Goal: Task Accomplishment & Management: Use online tool/utility

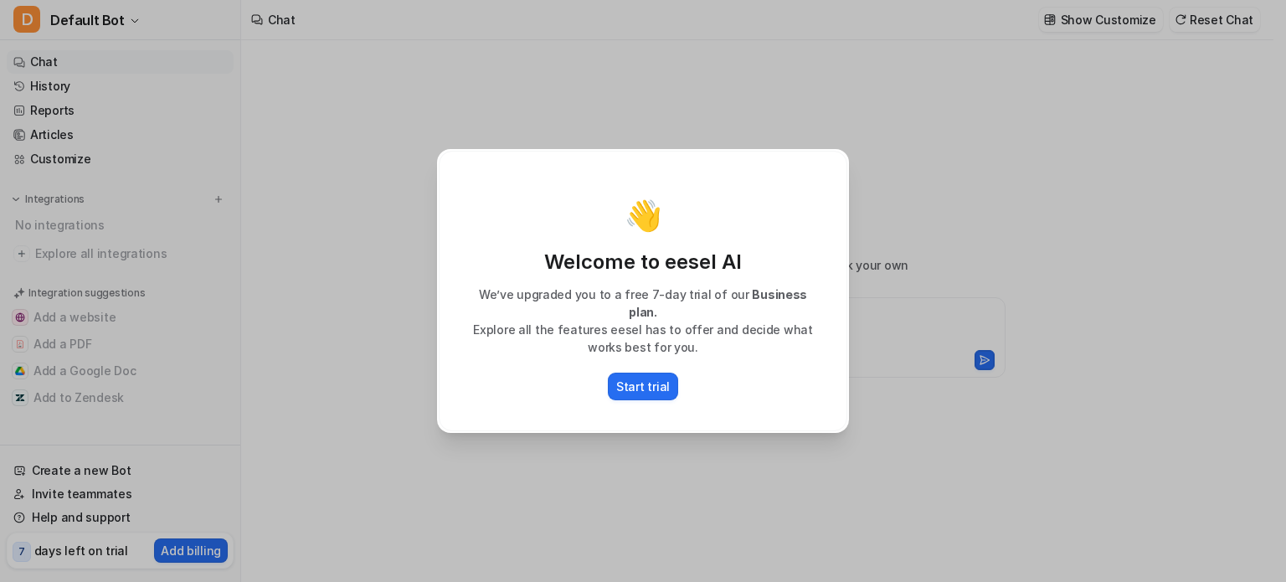
type textarea "**********"
drag, startPoint x: 651, startPoint y: 376, endPoint x: 620, endPoint y: 473, distance: 102.2
click at [620, 473] on div "👋 Welcome to eesel AI We’ve upgraded you to a free 7-day trial of our Business …" at bounding box center [643, 291] width 439 height 582
click at [620, 471] on div "👋 Welcome to eesel AI We’ve upgraded you to a free 7-day trial of our Business …" at bounding box center [643, 291] width 439 height 582
click at [620, 468] on div "👋 Welcome to eesel AI We’ve upgraded you to a free 7-day trial of our Business …" at bounding box center [643, 291] width 439 height 582
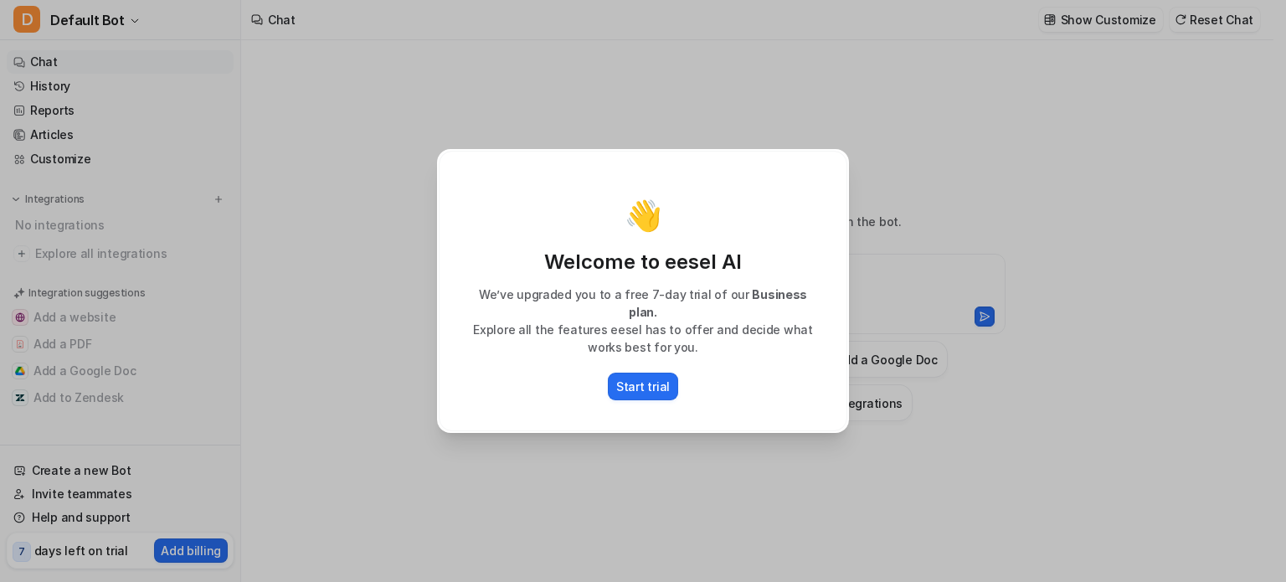
click at [460, 89] on div "👋 Welcome to eesel AI We’ve upgraded you to a free 7-day trial of our Business …" at bounding box center [643, 291] width 439 height 582
click at [636, 390] on button "Start trial" at bounding box center [643, 387] width 70 height 28
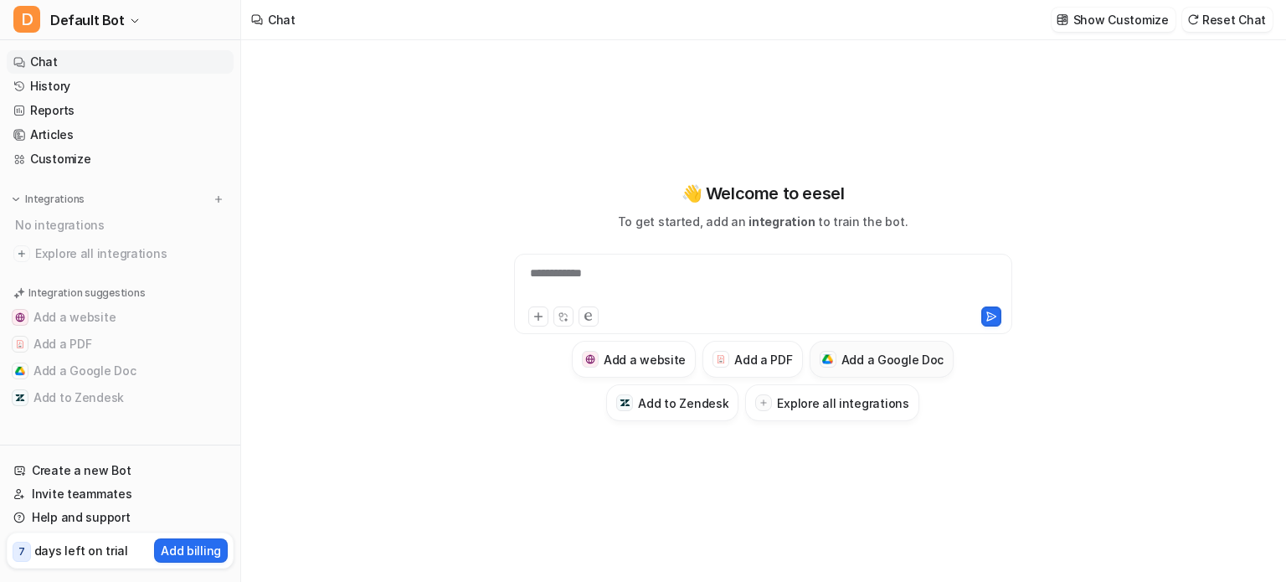
click at [831, 359] on img at bounding box center [827, 359] width 11 height 10
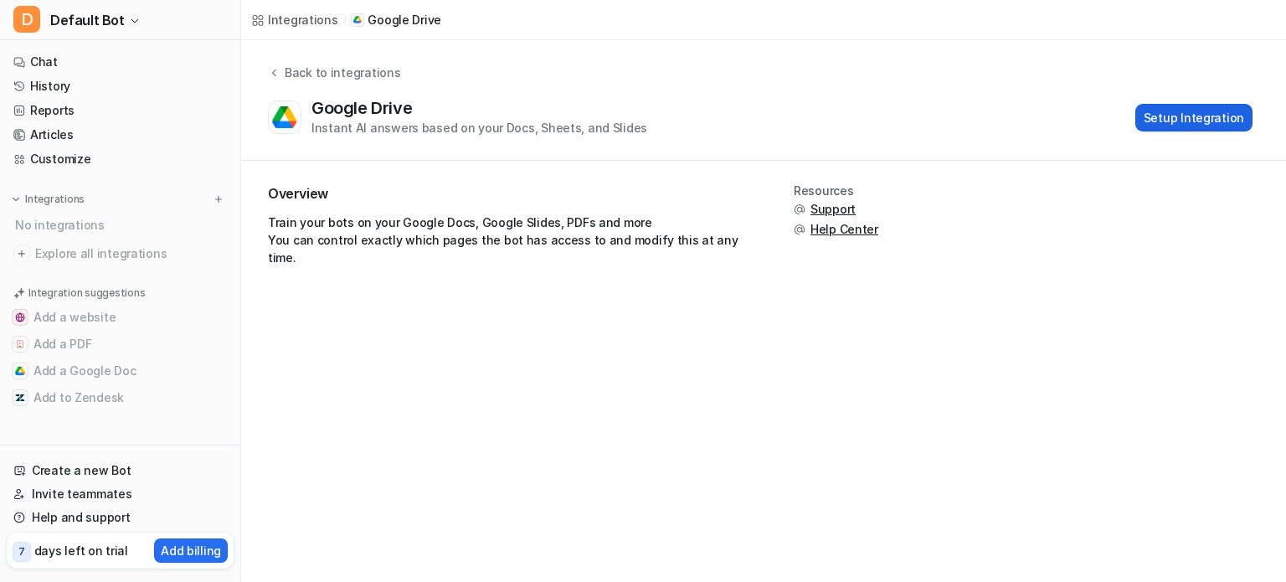
click at [1196, 113] on button "Setup Integration" at bounding box center [1193, 118] width 117 height 28
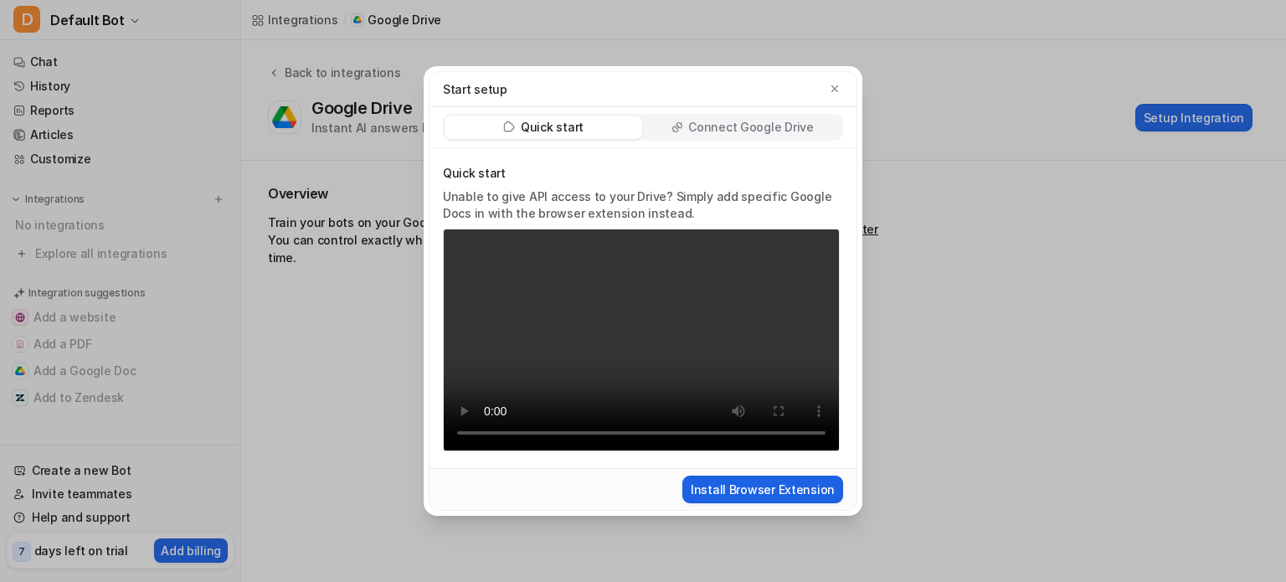
click at [770, 494] on button "Install Browser Extension" at bounding box center [762, 490] width 161 height 28
click at [834, 92] on icon "button" at bounding box center [835, 89] width 12 height 12
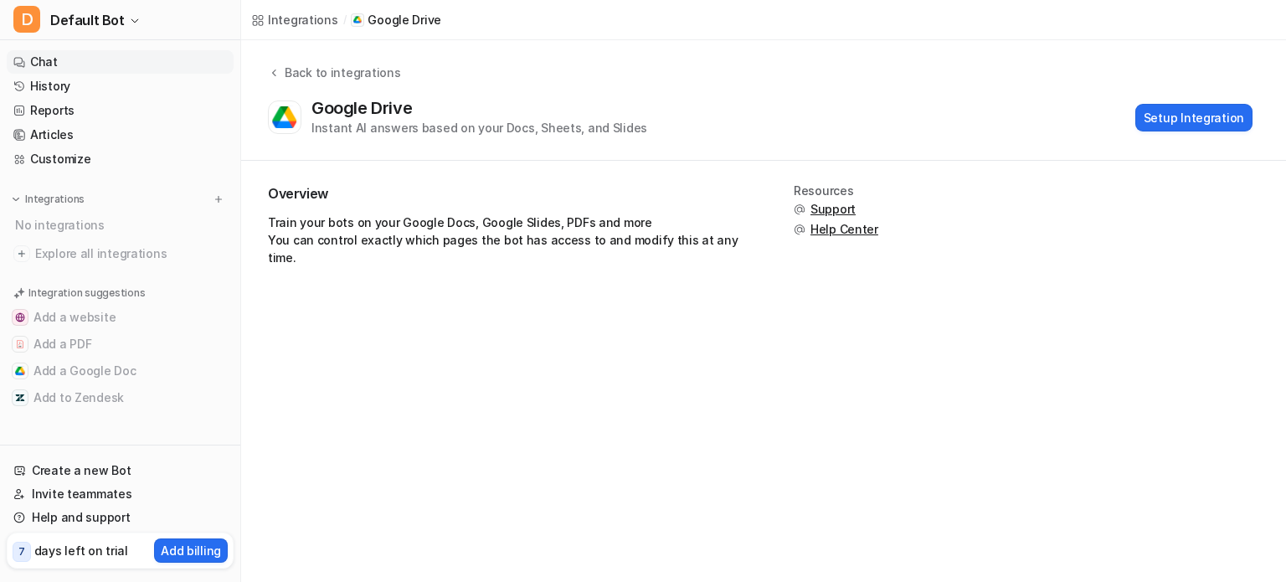
click at [43, 64] on link "Chat" at bounding box center [120, 61] width 227 height 23
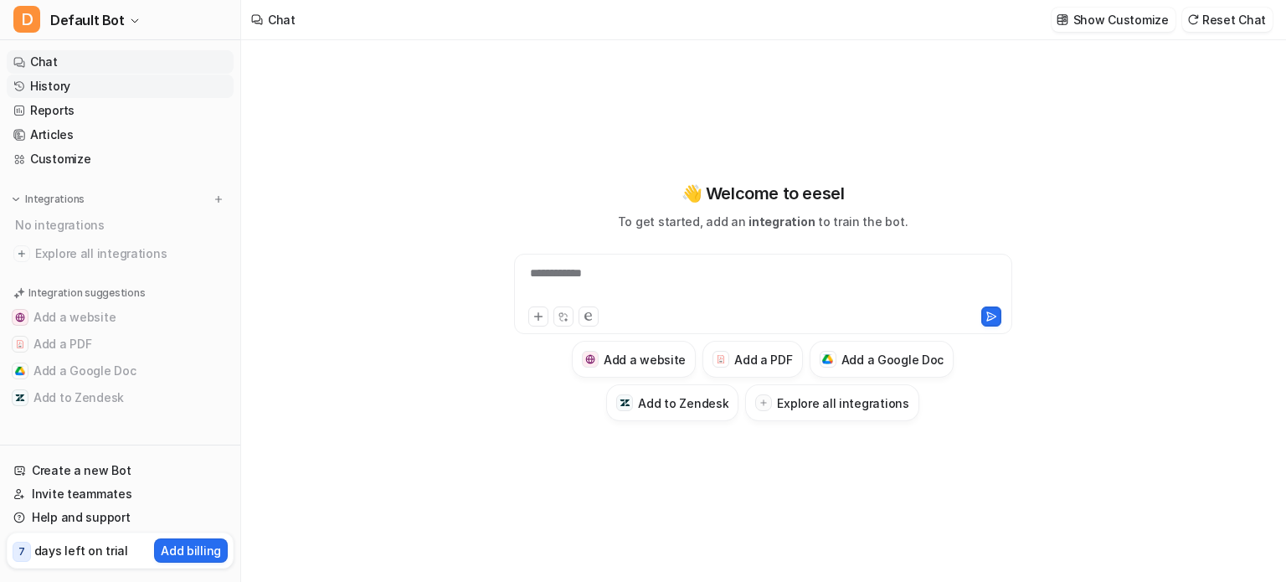
click at [54, 86] on link "History" at bounding box center [120, 86] width 227 height 23
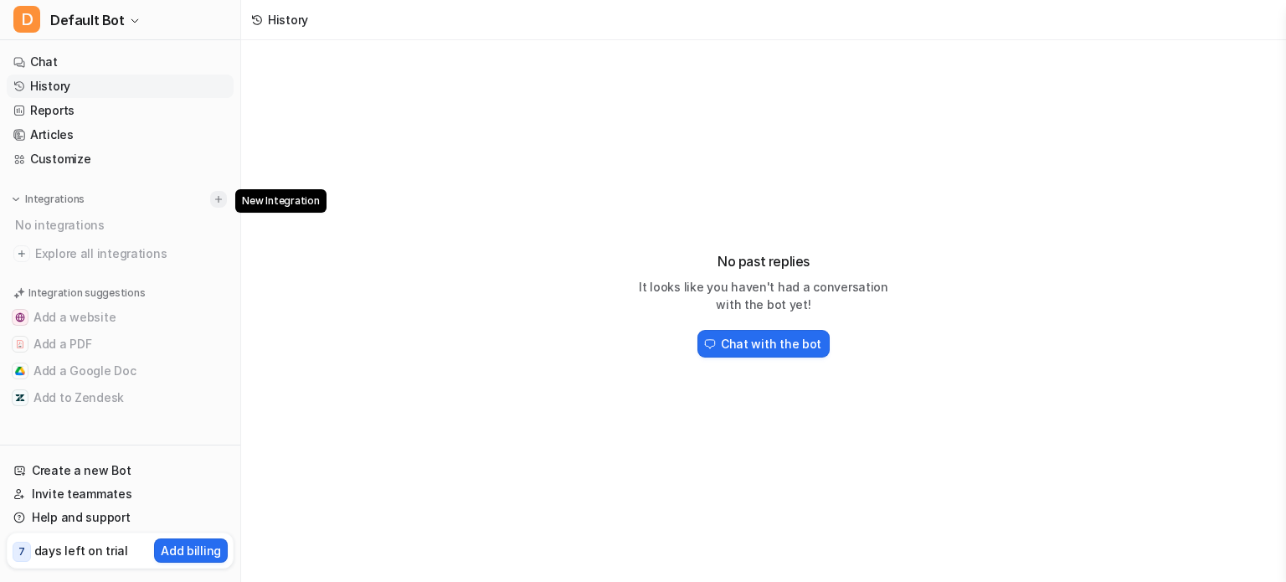
click at [218, 198] on img at bounding box center [219, 199] width 12 height 12
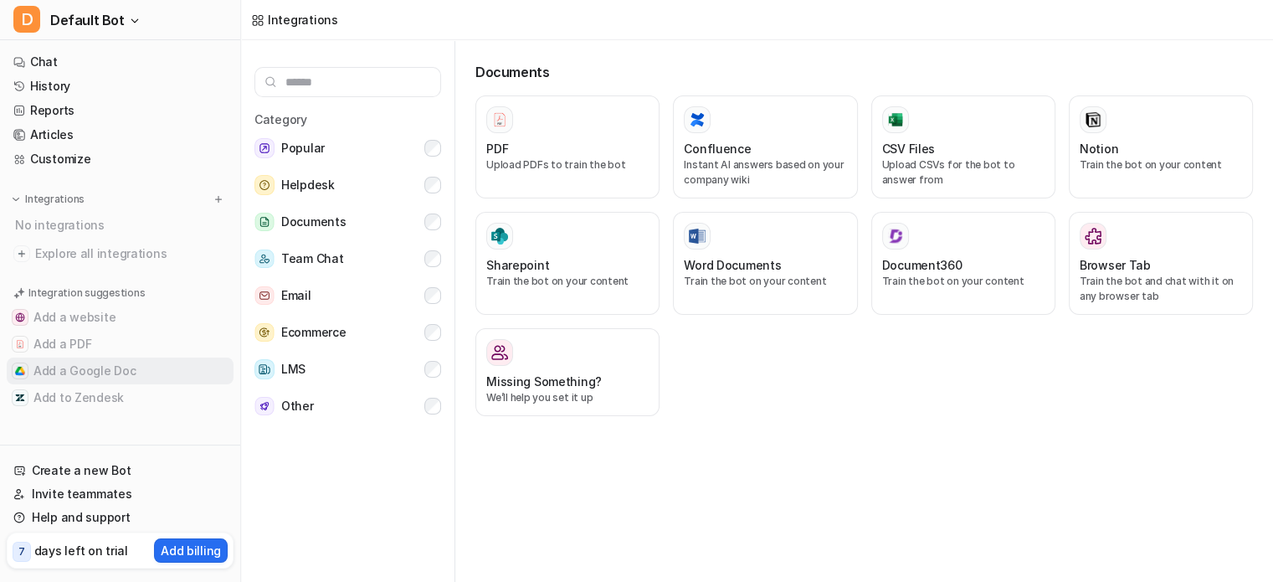
click at [75, 364] on button "Add a Google Doc" at bounding box center [120, 371] width 227 height 27
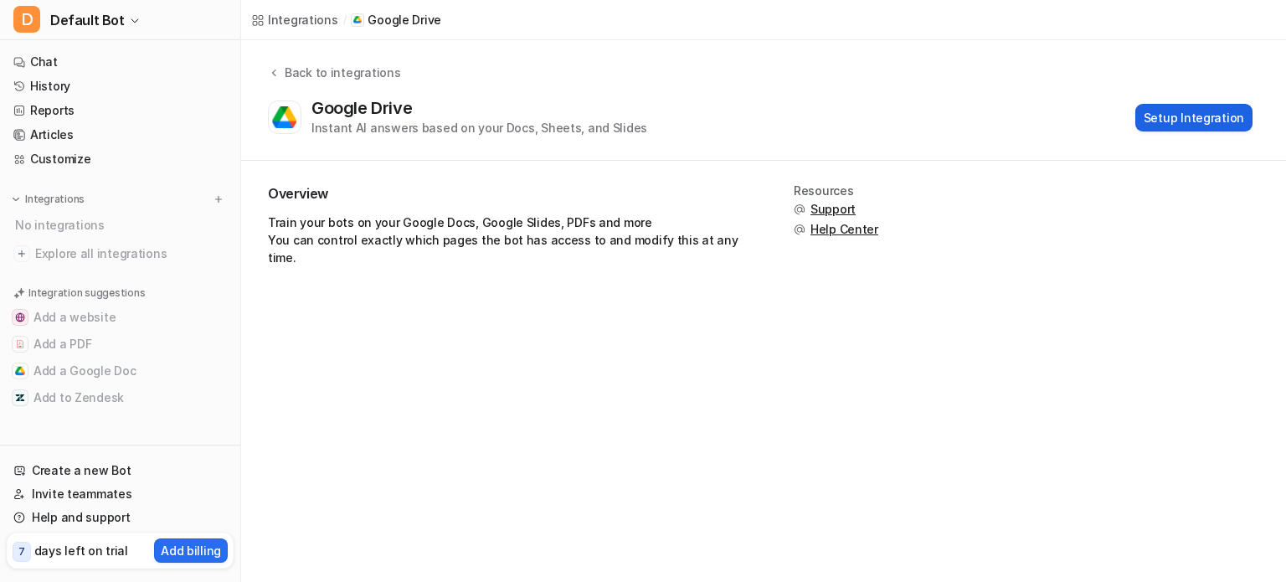
click at [1162, 119] on button "Setup Integration" at bounding box center [1193, 118] width 117 height 28
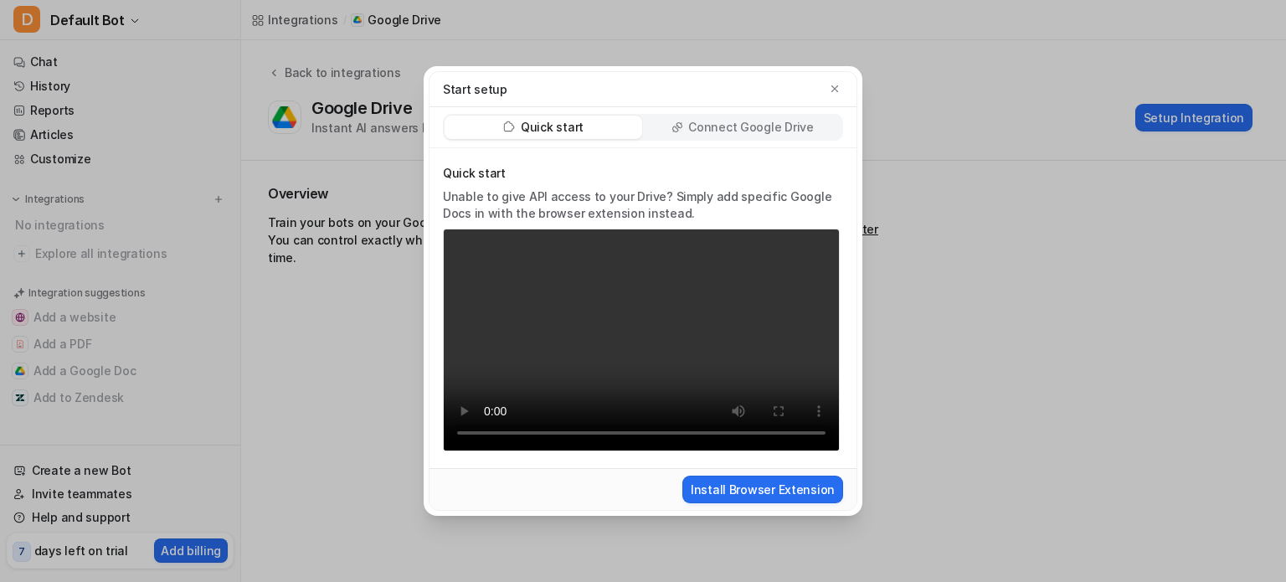
click at [849, 93] on div "Start setup" at bounding box center [643, 89] width 427 height 35
click at [839, 90] on icon "button" at bounding box center [835, 89] width 12 height 12
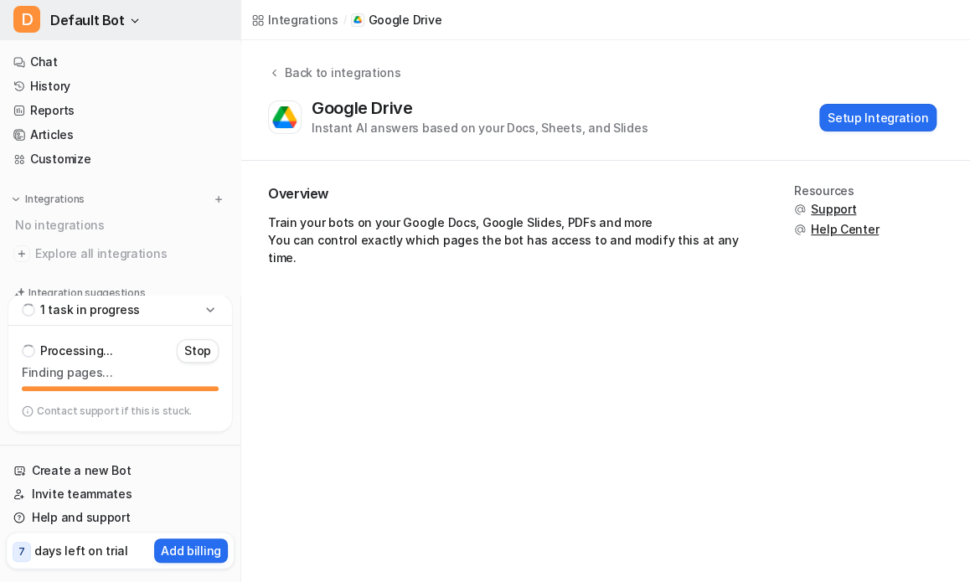
click at [27, 20] on span "D" at bounding box center [26, 19] width 27 height 27
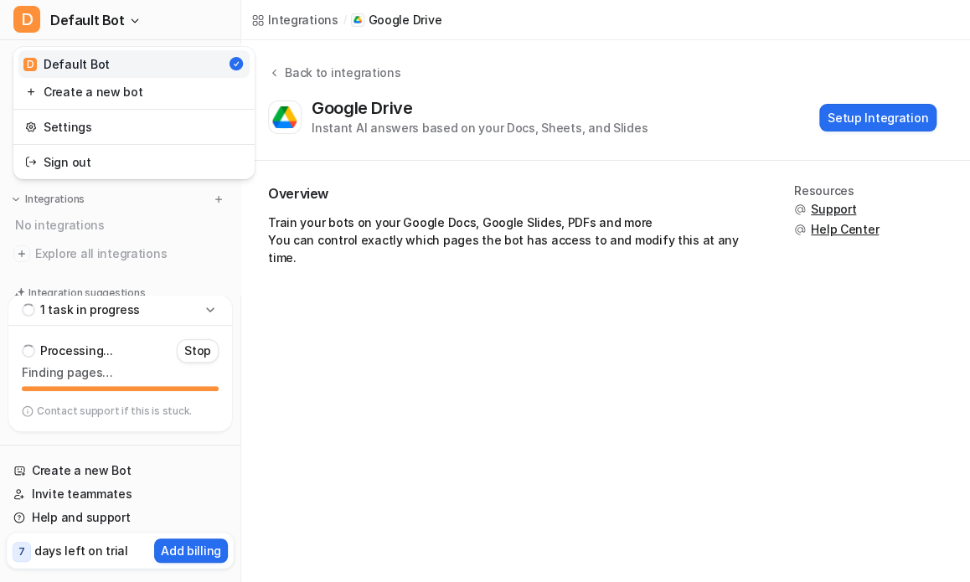
click at [299, 18] on div "D Default Bot D Default Bot Create a new bot Settings Sign out Chat History Rep…" at bounding box center [485, 291] width 970 height 582
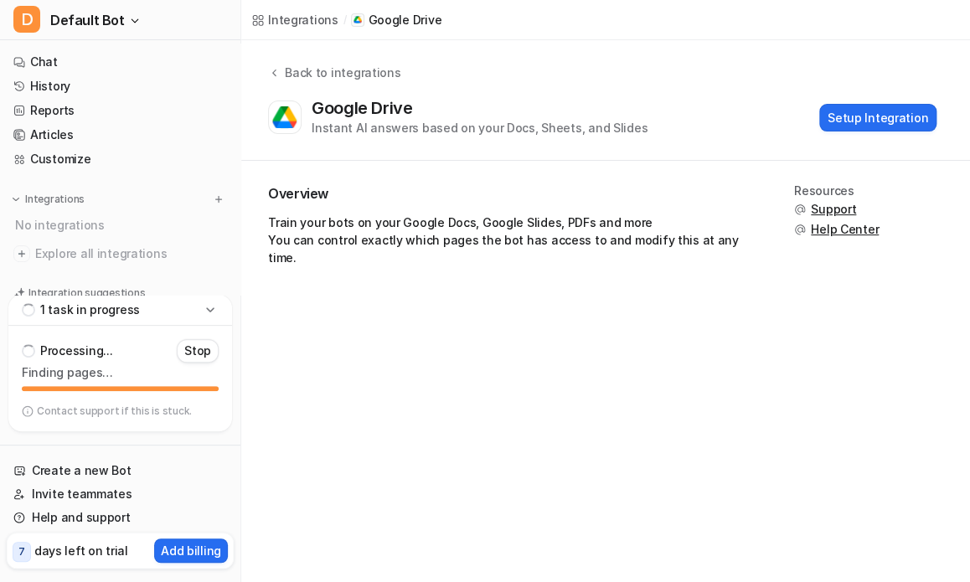
click at [299, 18] on div "Integrations" at bounding box center [303, 20] width 70 height 18
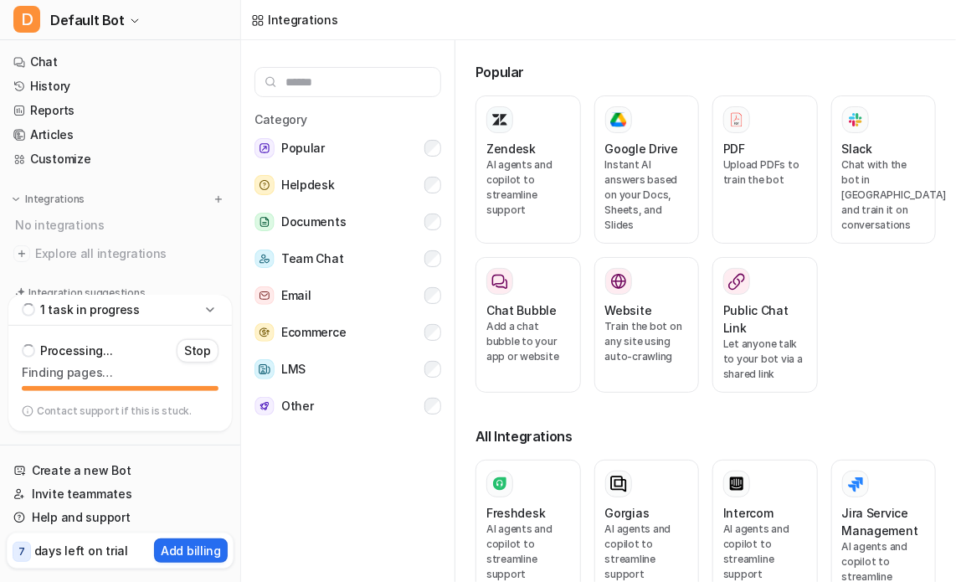
click at [206, 309] on icon at bounding box center [210, 309] width 17 height 17
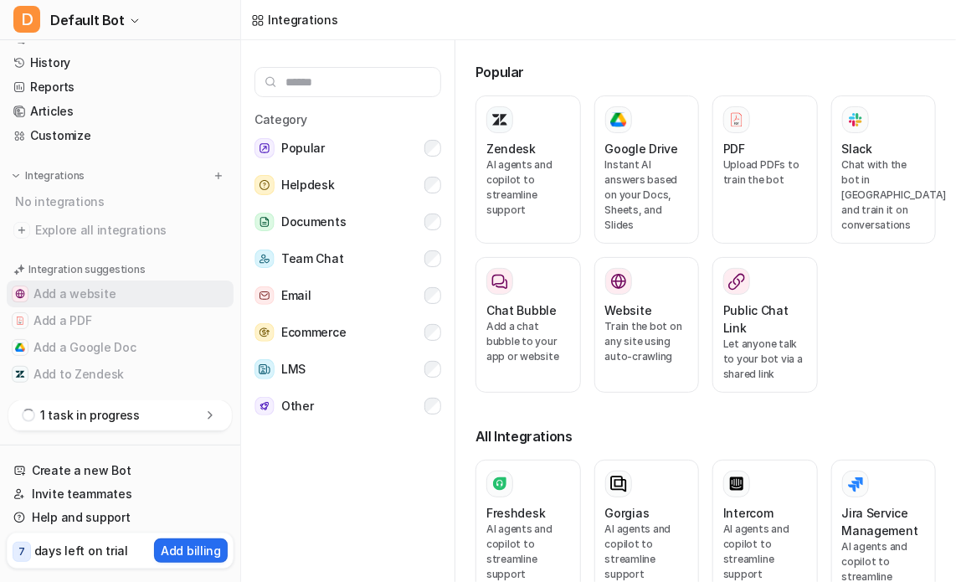
scroll to position [37, 0]
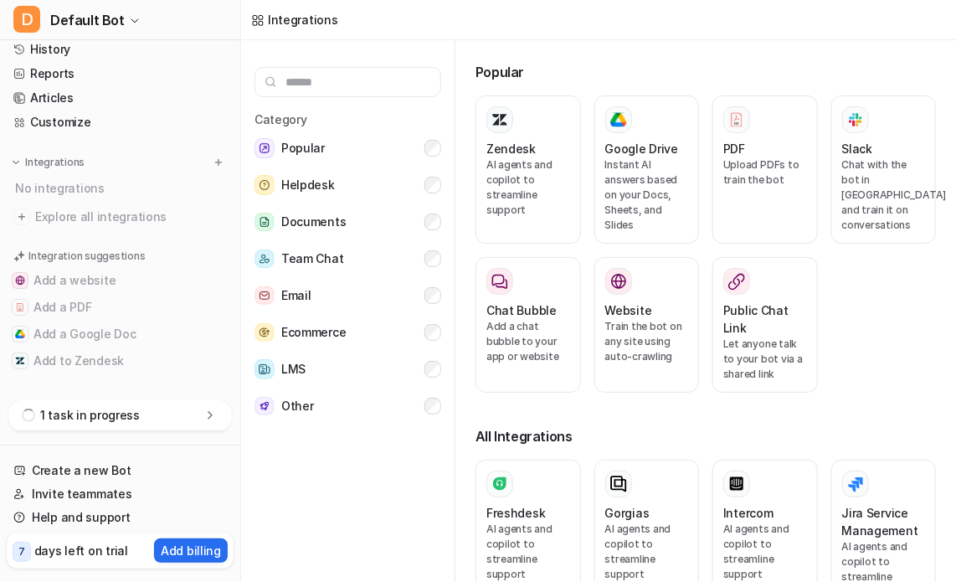
click at [104, 418] on p "1 task in progress" at bounding box center [90, 415] width 100 height 17
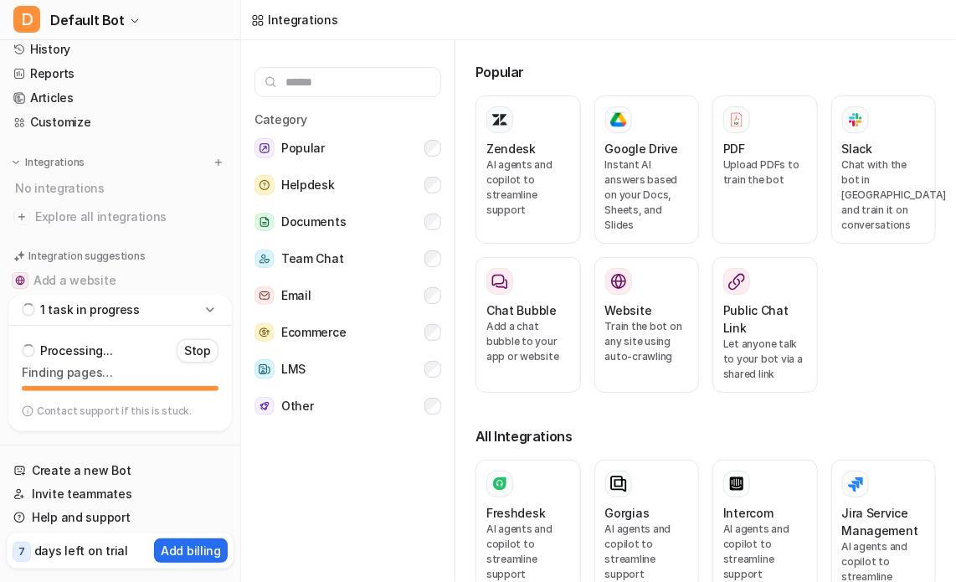
click at [110, 376] on p "Finding pages…" at bounding box center [120, 372] width 197 height 13
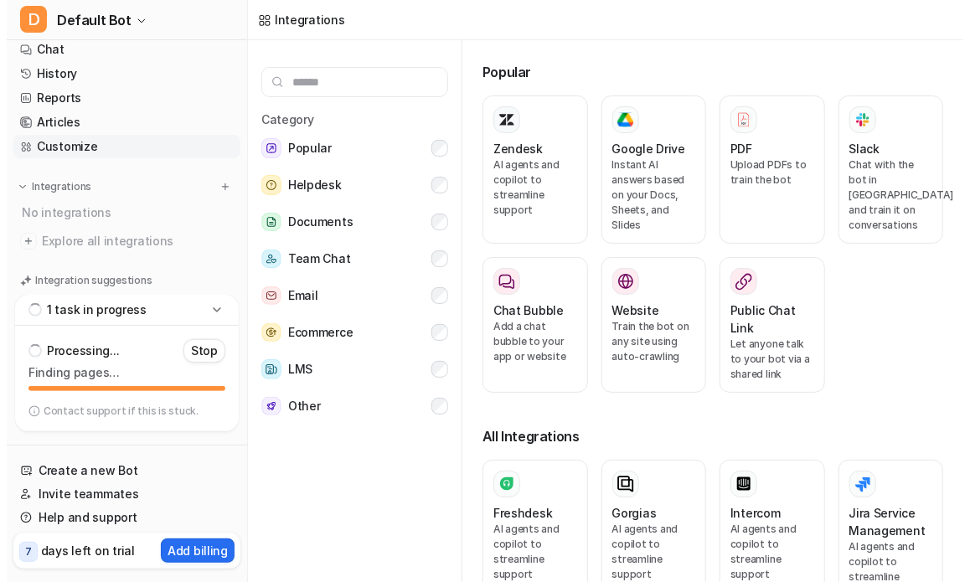
scroll to position [0, 0]
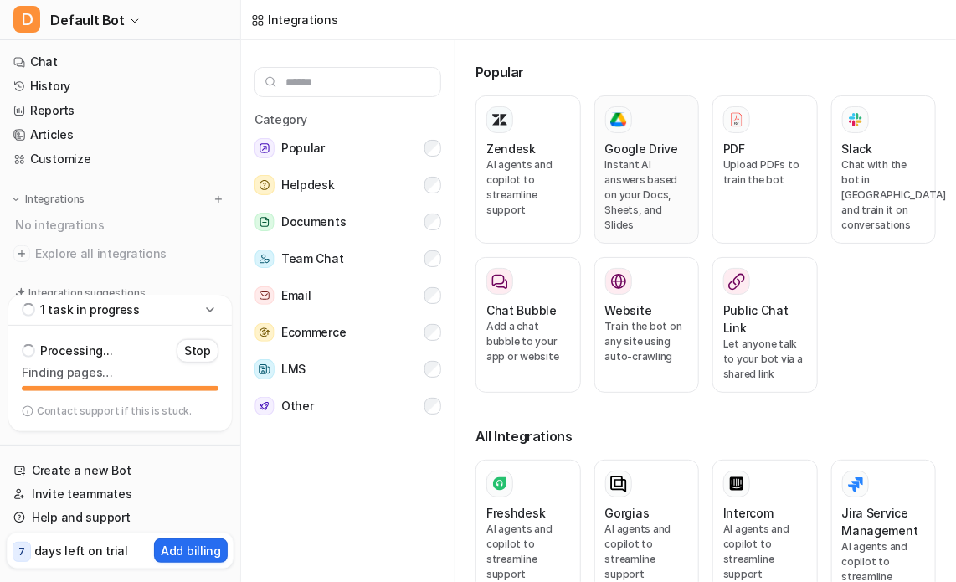
click at [656, 210] on p "Instant AI answers based on your Docs, Sheets, and Slides" at bounding box center [647, 194] width 84 height 75
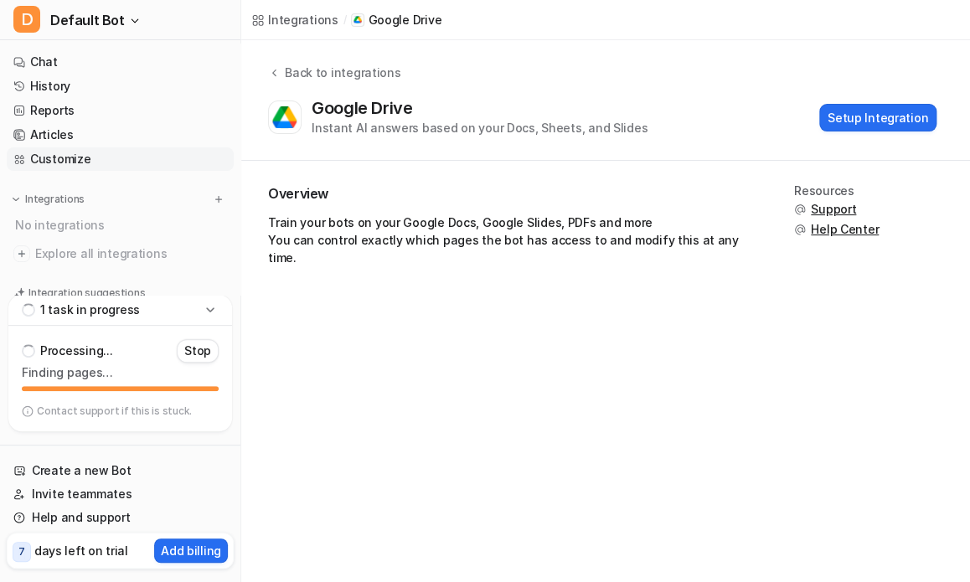
click at [68, 161] on link "Customize" at bounding box center [120, 158] width 227 height 23
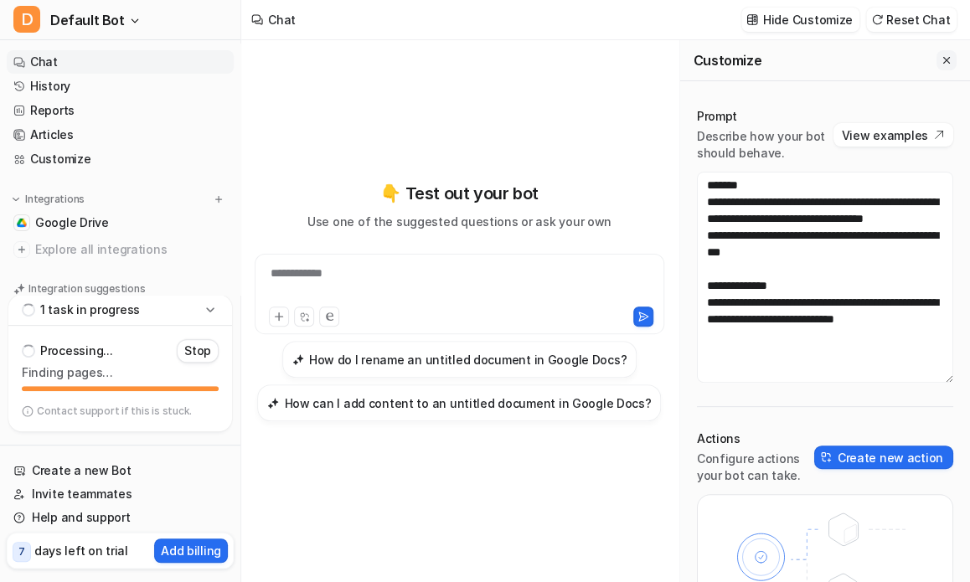
click at [940, 64] on icon "Close flyout" at bounding box center [946, 60] width 12 height 12
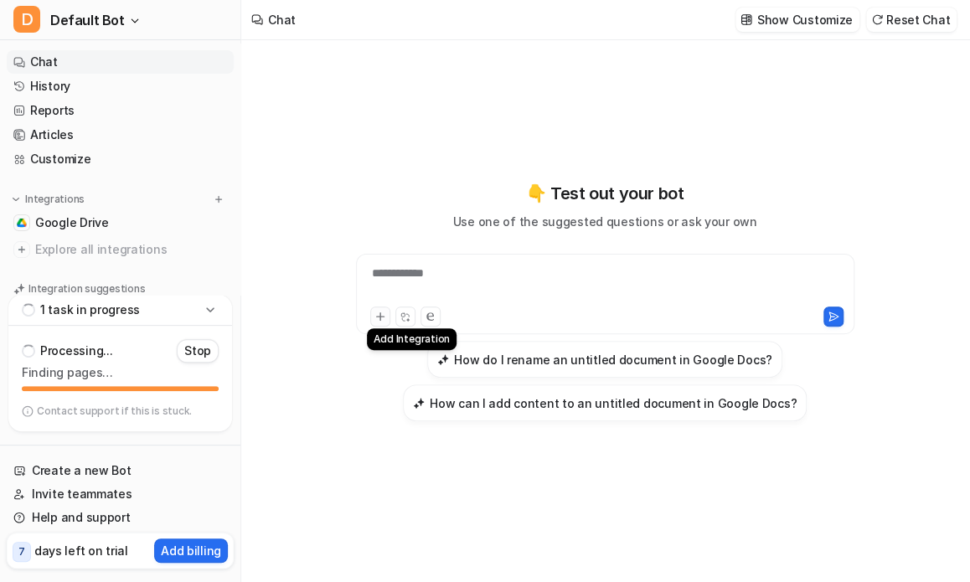
click at [388, 321] on button at bounding box center [380, 316] width 20 height 20
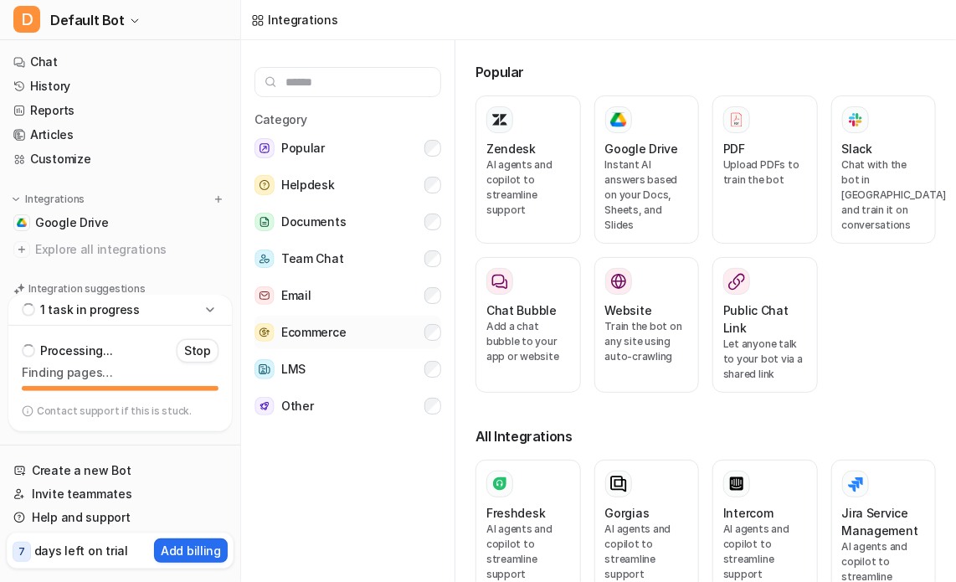
click at [382, 316] on button "Ecommerce" at bounding box center [348, 332] width 187 height 33
click at [442, 368] on div "Category Popular Helpdesk Documents Team Chat Email Ecommerce LMS Other" at bounding box center [348, 314] width 214 height 548
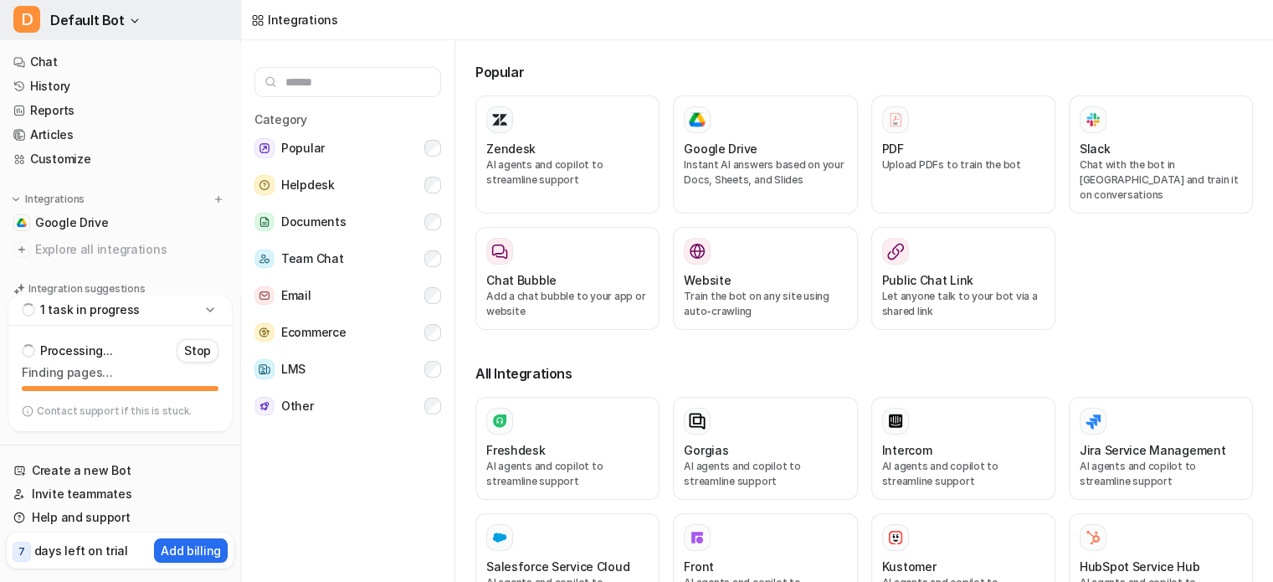
click at [130, 18] on icon "button" at bounding box center [135, 21] width 10 height 10
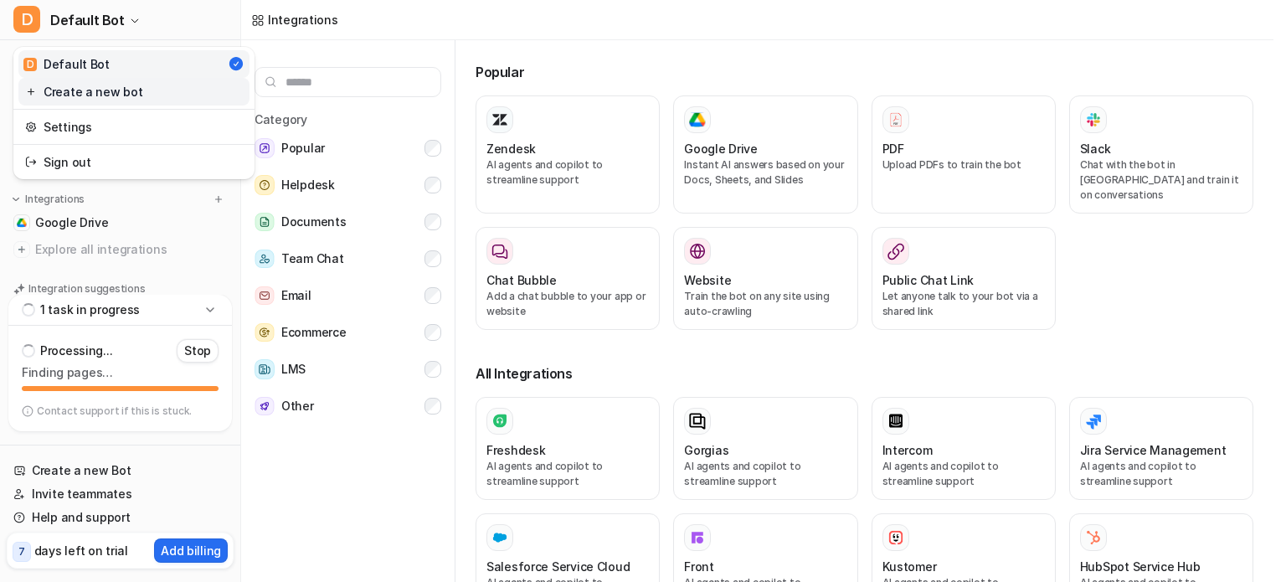
click at [119, 95] on link "Create a new bot" at bounding box center [133, 92] width 231 height 28
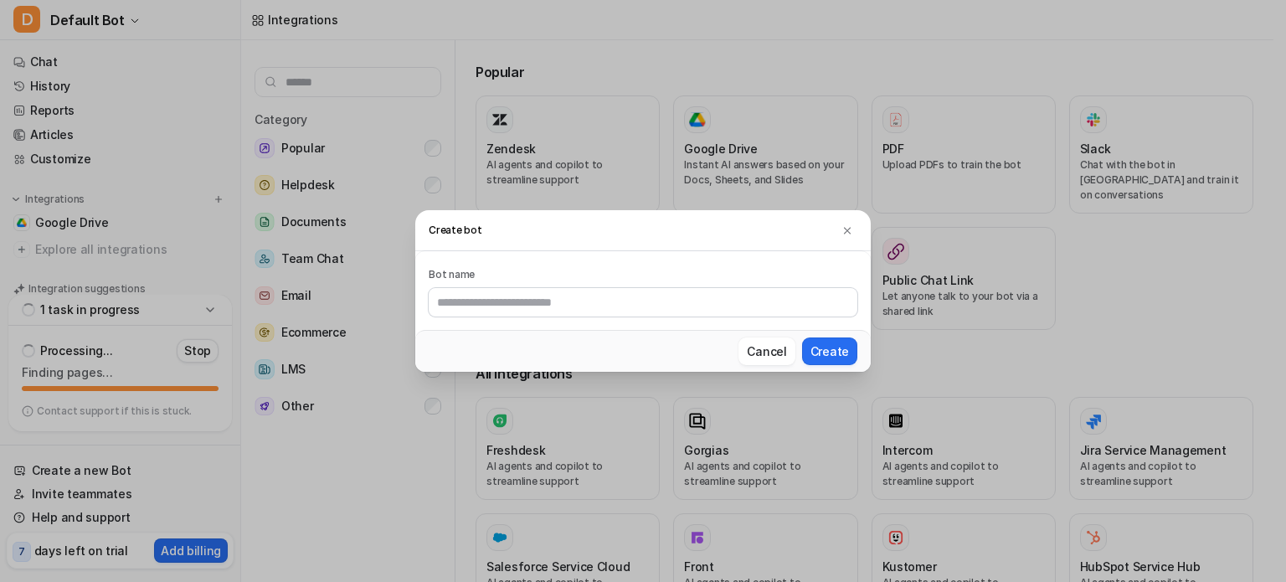
click at [853, 232] on button at bounding box center [847, 230] width 20 height 20
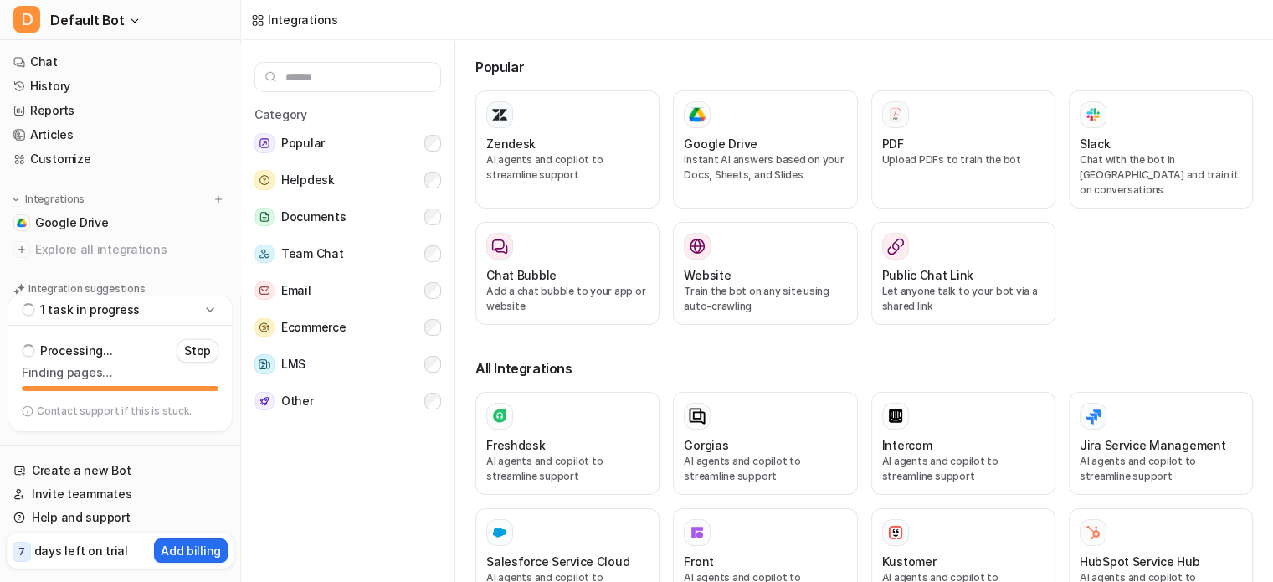
scroll to position [7, 0]
click at [191, 350] on p "Stop" at bounding box center [197, 350] width 27 height 17
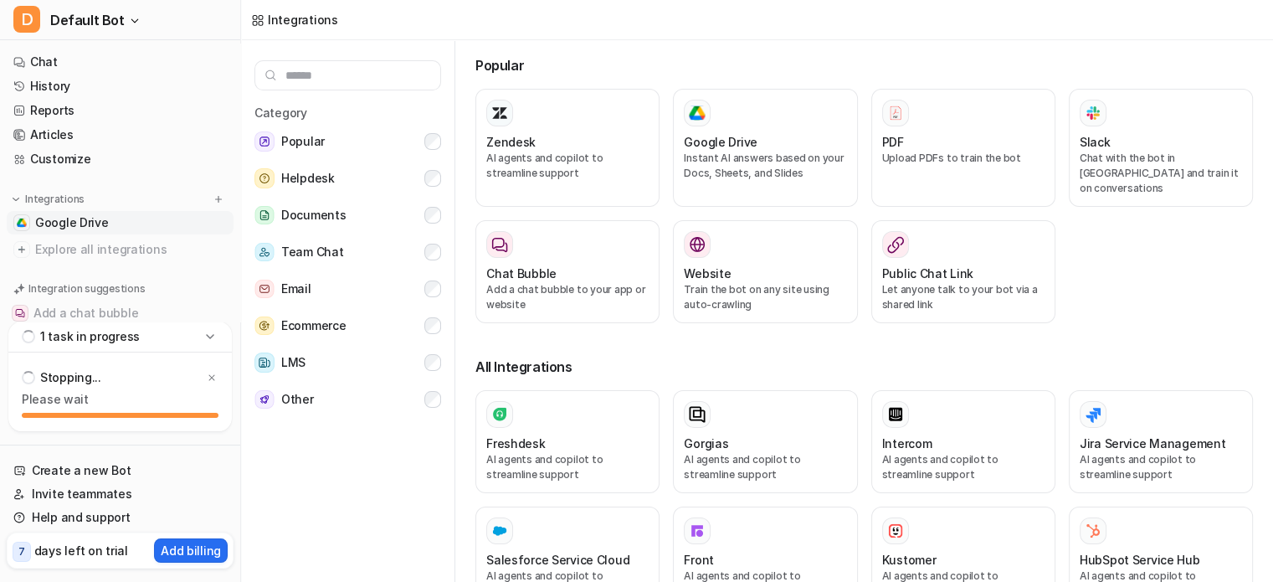
click at [79, 219] on span "Google Drive" at bounding box center [72, 222] width 74 height 17
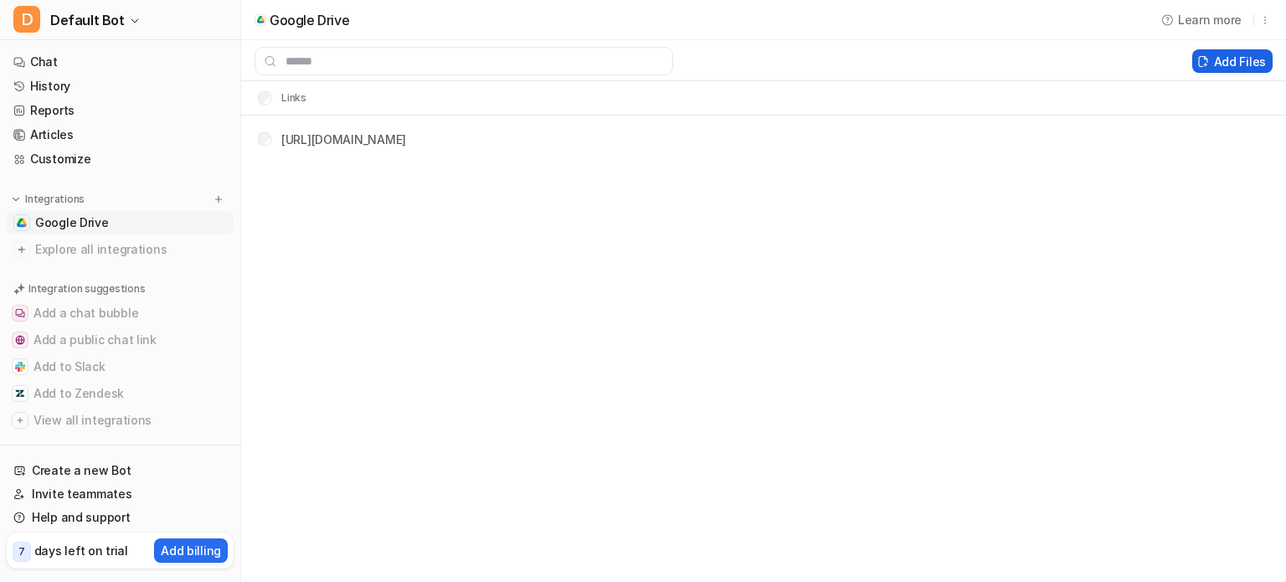
click at [1238, 64] on button "Add Files" at bounding box center [1232, 60] width 80 height 23
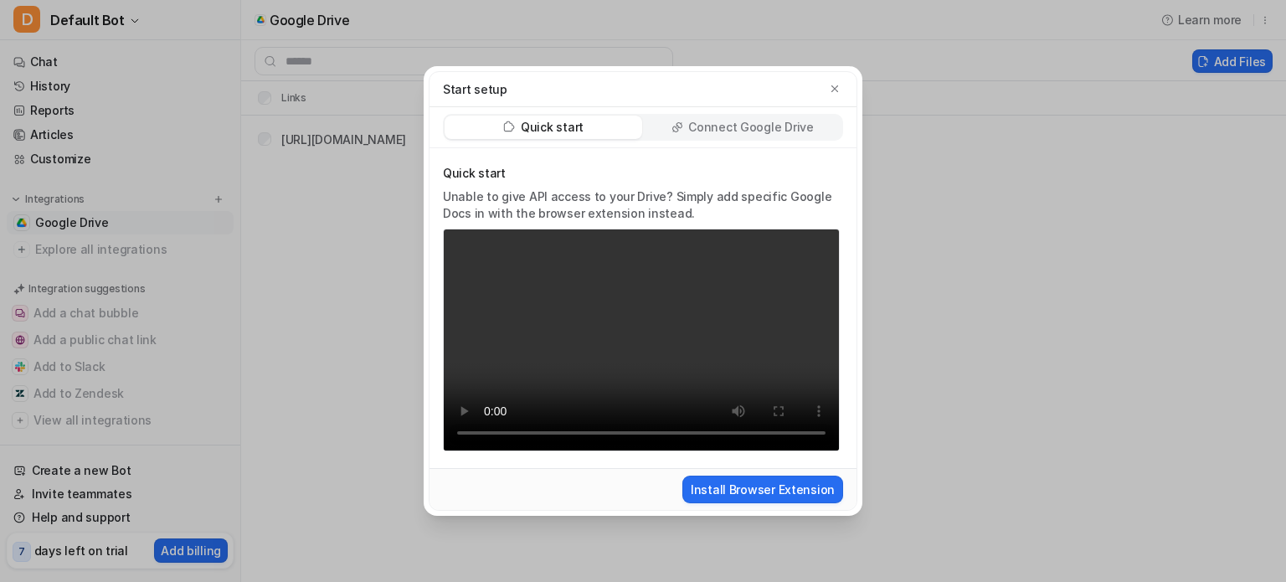
click at [844, 91] on div "Start setup" at bounding box center [643, 89] width 427 height 35
click at [841, 89] on button "button" at bounding box center [834, 88] width 17 height 17
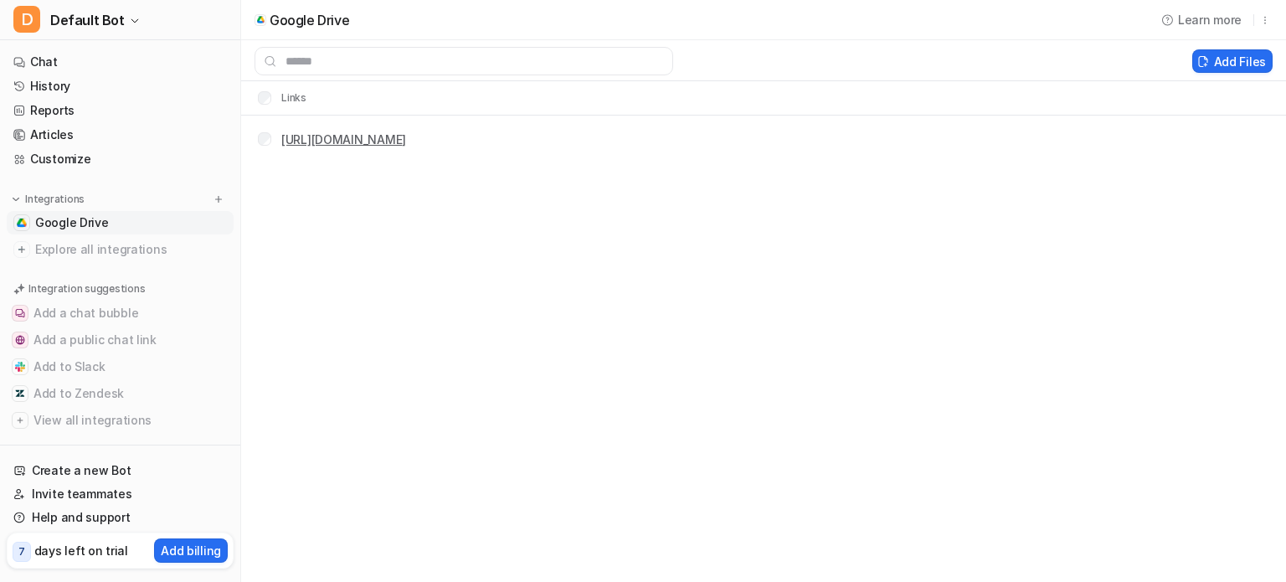
click at [406, 140] on link "[URL][DOMAIN_NAME]" at bounding box center [343, 139] width 125 height 14
click at [1260, 21] on icon "button" at bounding box center [1265, 20] width 12 height 12
click at [640, 286] on div "Google Drive Learn more Delete Delete selected Add Files Links [URL][DOMAIN_NAM…" at bounding box center [643, 291] width 1286 height 582
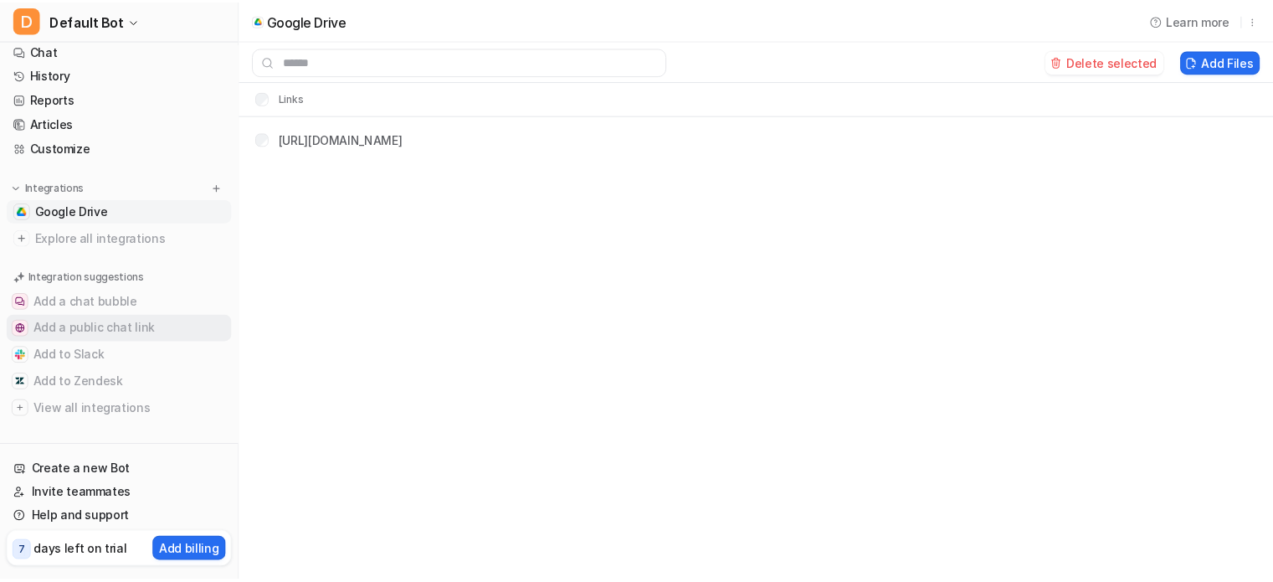
scroll to position [15, 0]
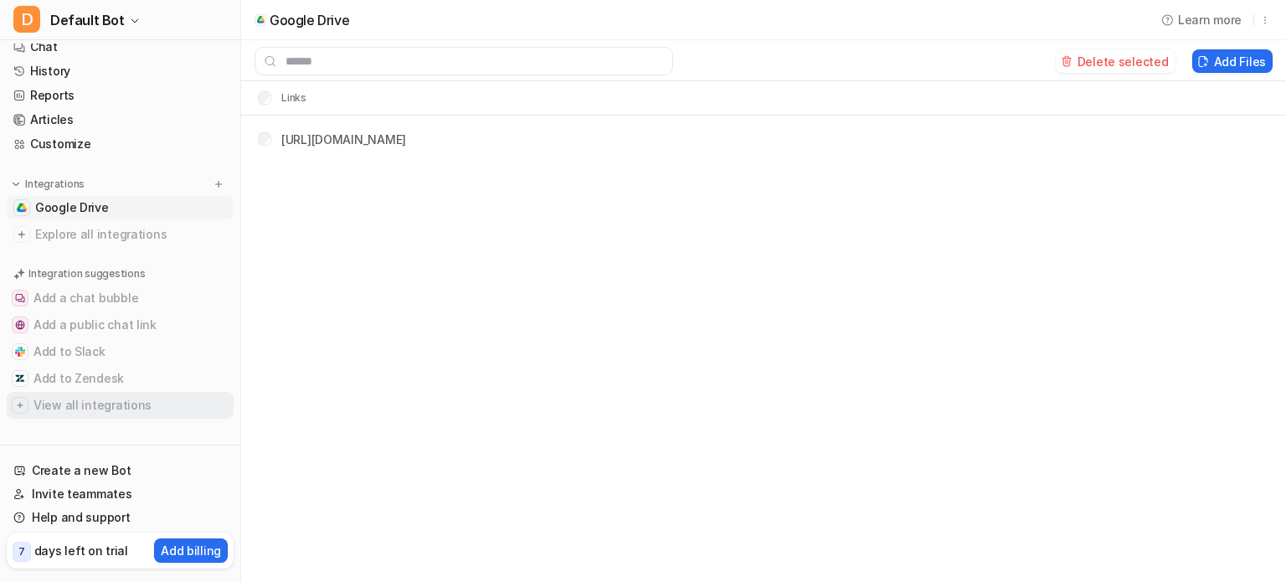
click at [107, 409] on button "View all integrations" at bounding box center [120, 405] width 227 height 27
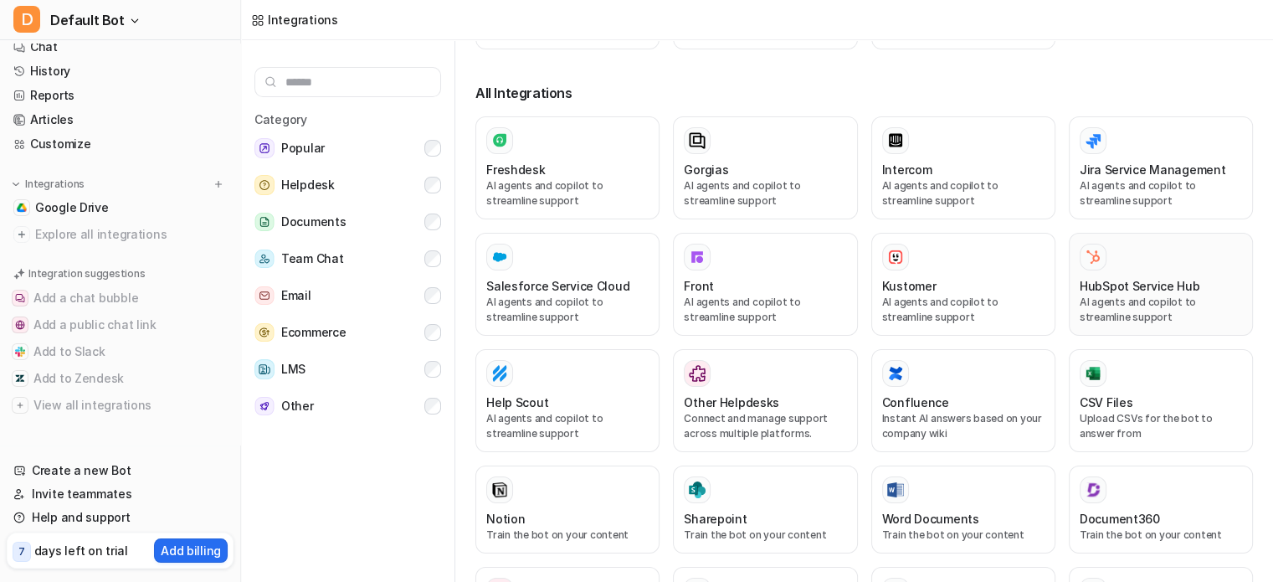
scroll to position [278, 0]
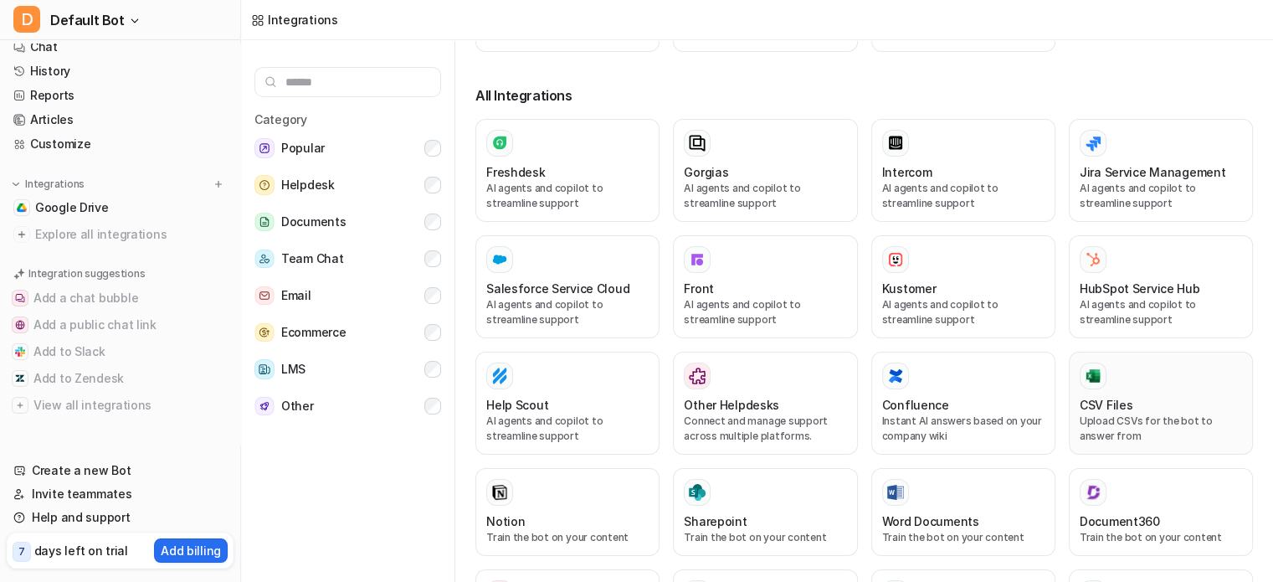
click at [1136, 352] on button "CSV Files Upload CSVs for the bot to answer from" at bounding box center [1161, 403] width 184 height 103
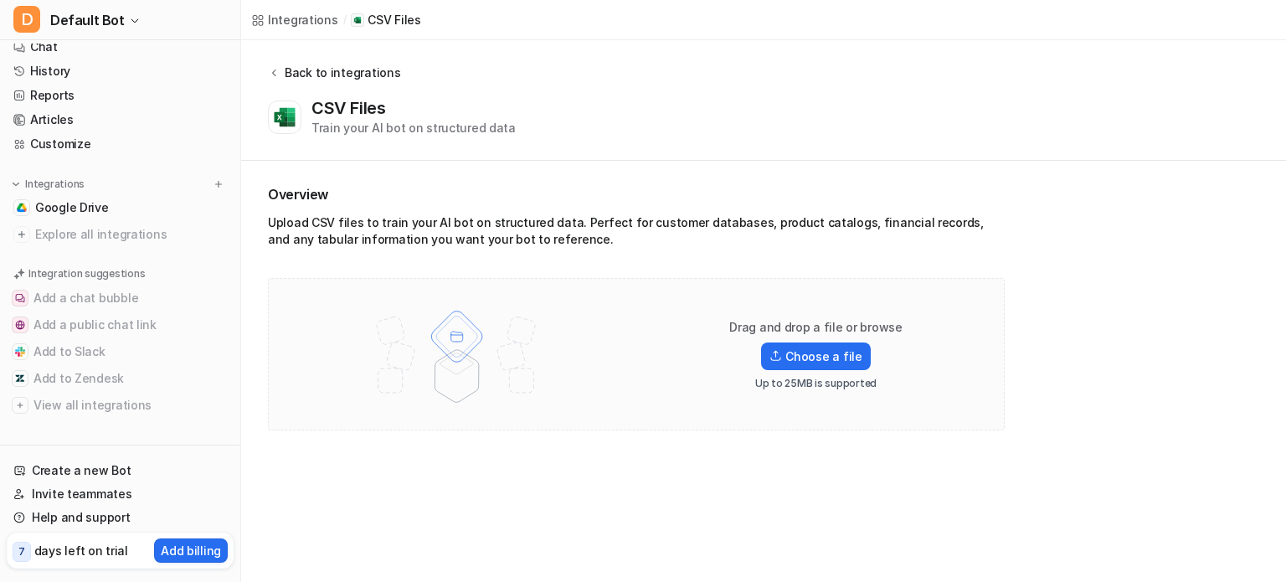
click at [278, 73] on icon at bounding box center [274, 72] width 12 height 13
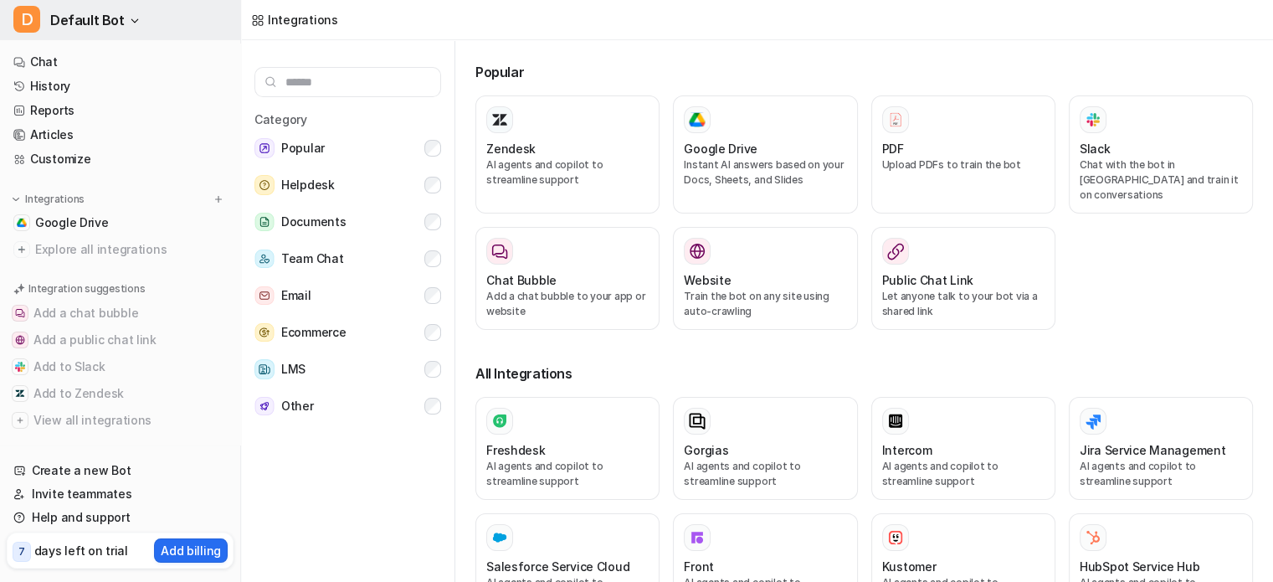
click at [23, 13] on span "D" at bounding box center [26, 19] width 27 height 27
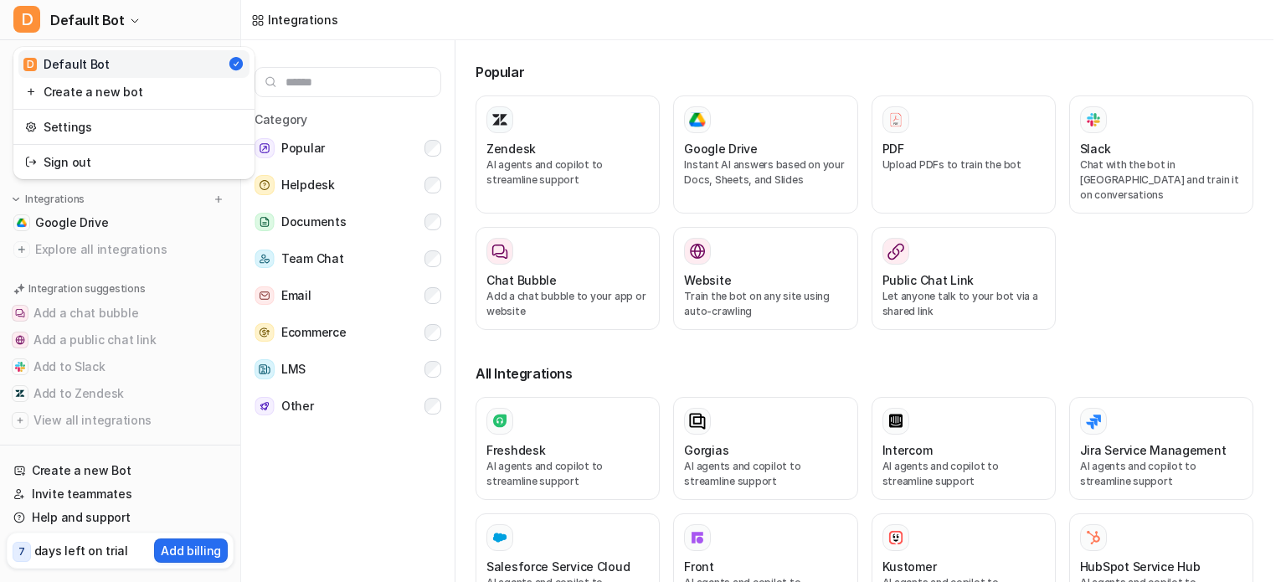
click at [105, 425] on div "D Default Bot D Default Bot Create a new bot Settings Sign out Chat History Rep…" at bounding box center [120, 291] width 241 height 582
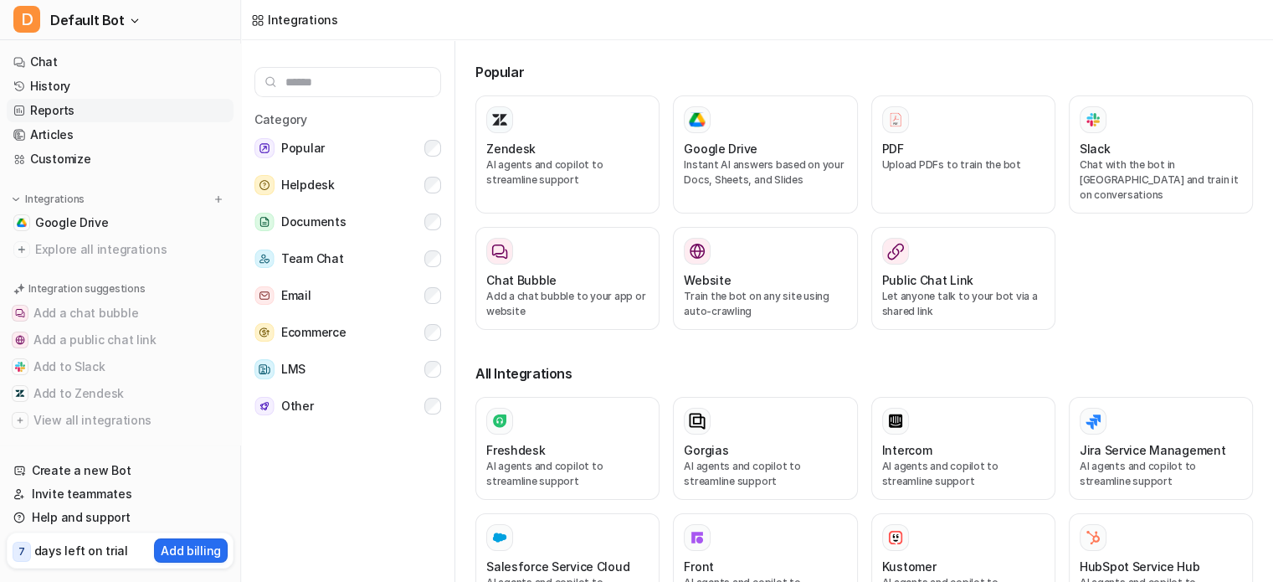
click at [50, 114] on link "Reports" at bounding box center [120, 110] width 227 height 23
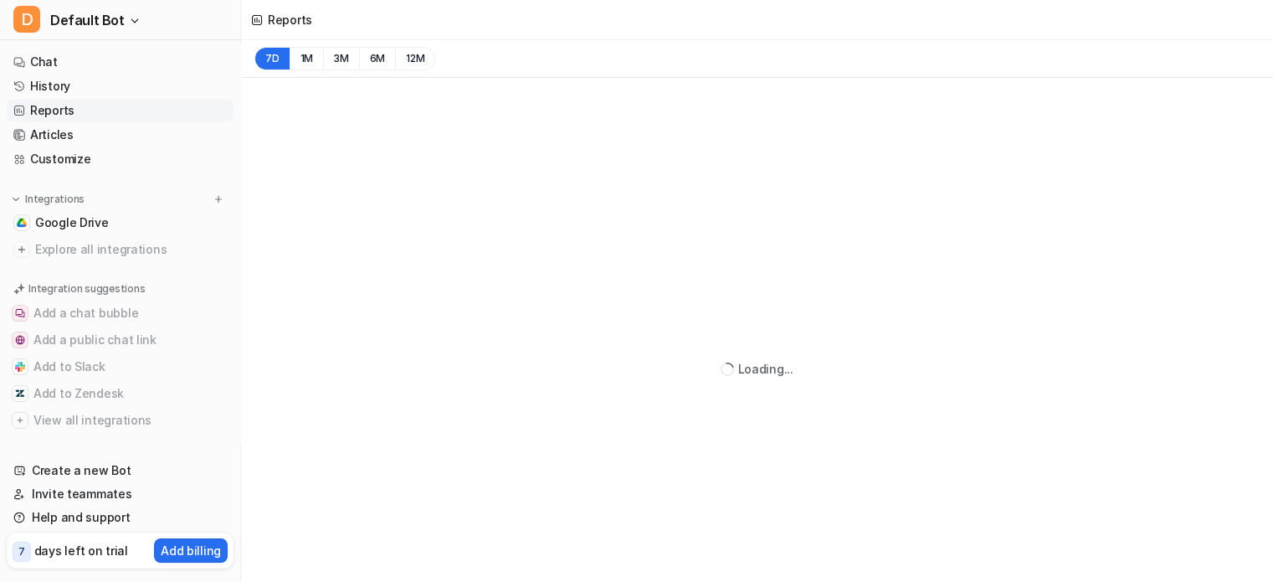
click at [50, 114] on link "Reports" at bounding box center [120, 110] width 227 height 23
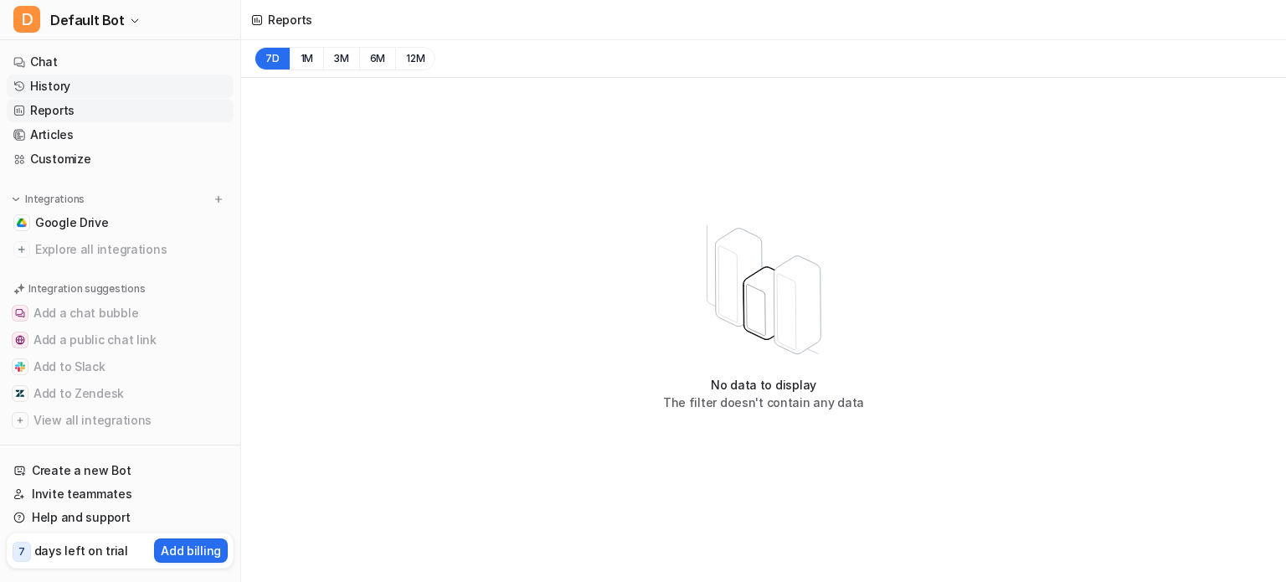
click at [87, 76] on link "History" at bounding box center [120, 86] width 227 height 23
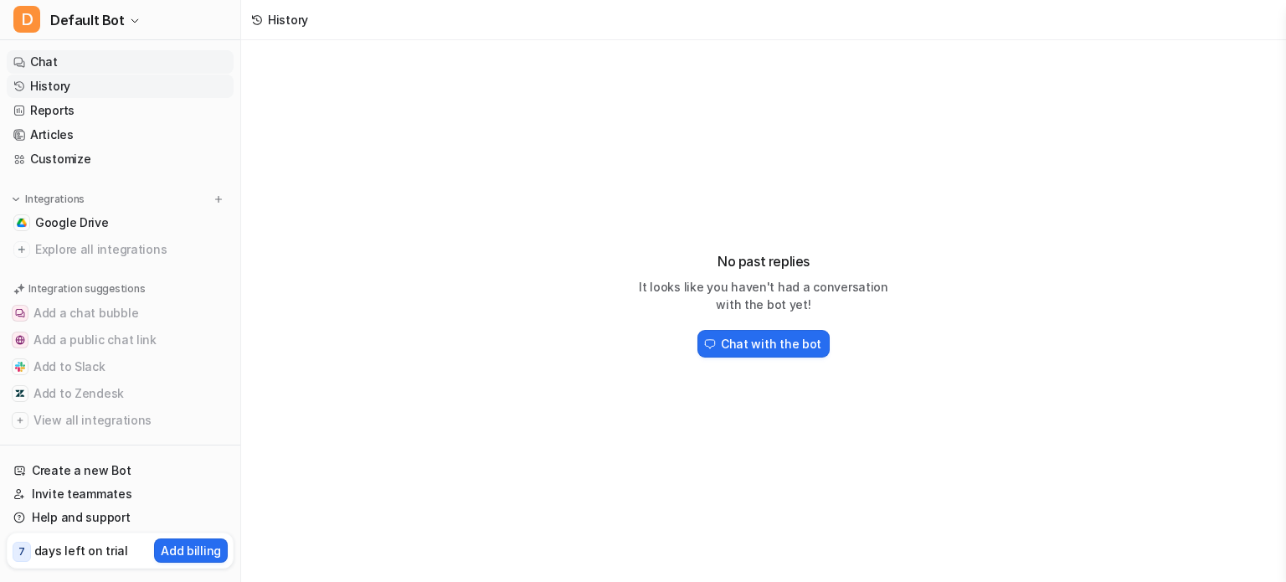
click at [35, 63] on link "Chat" at bounding box center [120, 61] width 227 height 23
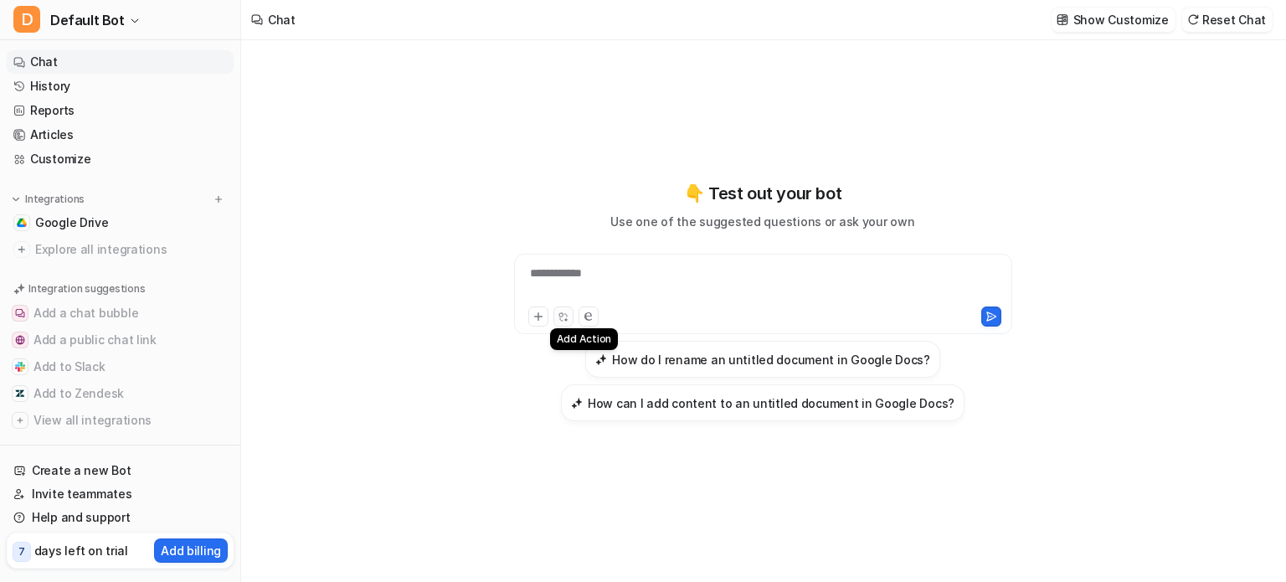
click at [566, 321] on icon at bounding box center [566, 319] width 0 height 3
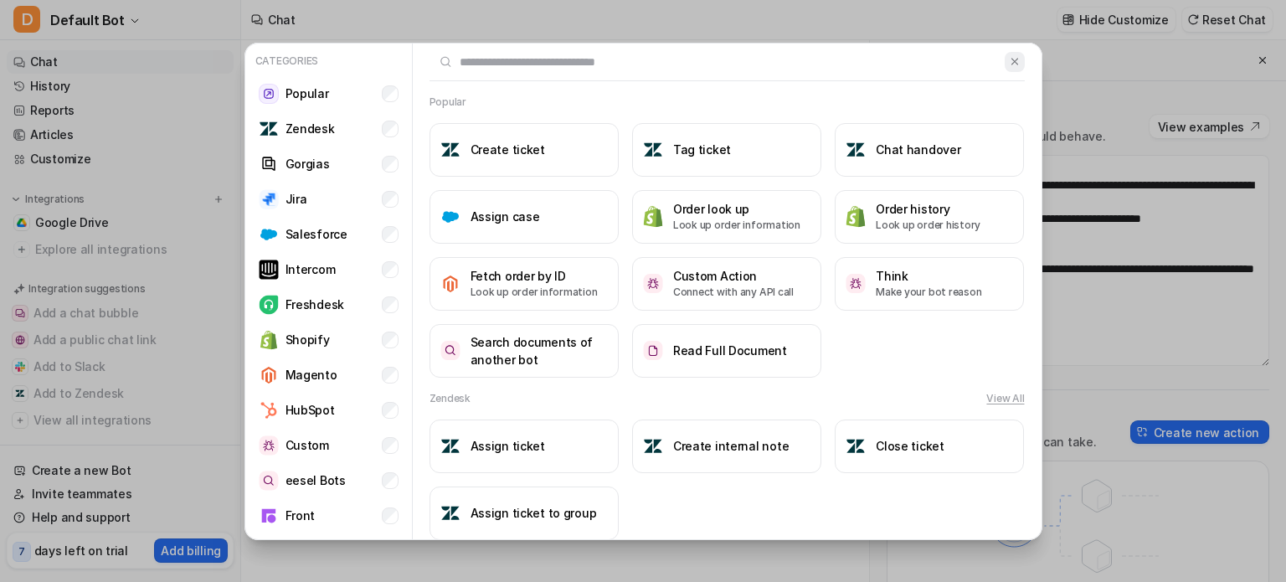
click at [1009, 63] on img at bounding box center [1015, 61] width 12 height 13
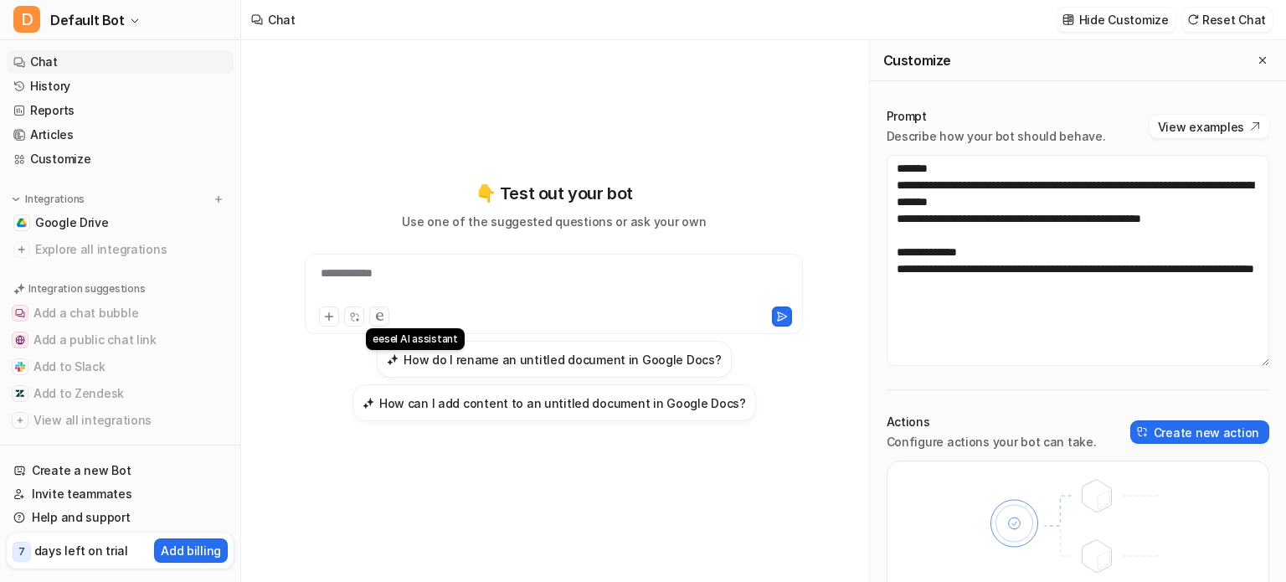
click at [377, 316] on icon at bounding box center [380, 316] width 8 height 8
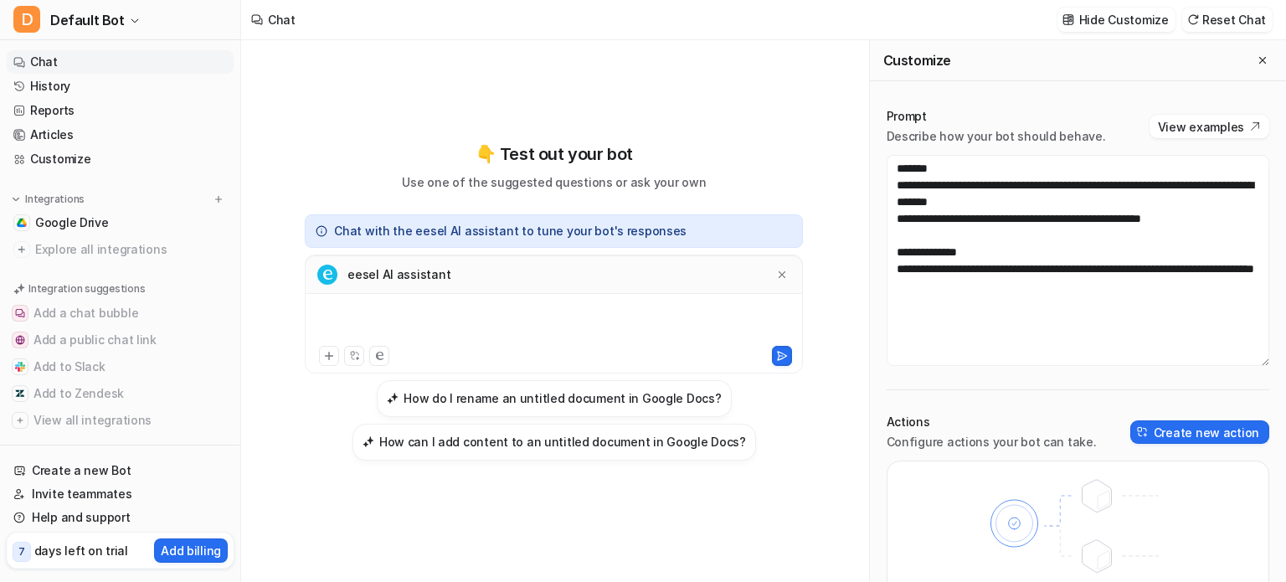
click at [377, 316] on div at bounding box center [554, 323] width 490 height 39
click at [330, 358] on icon at bounding box center [329, 356] width 12 height 12
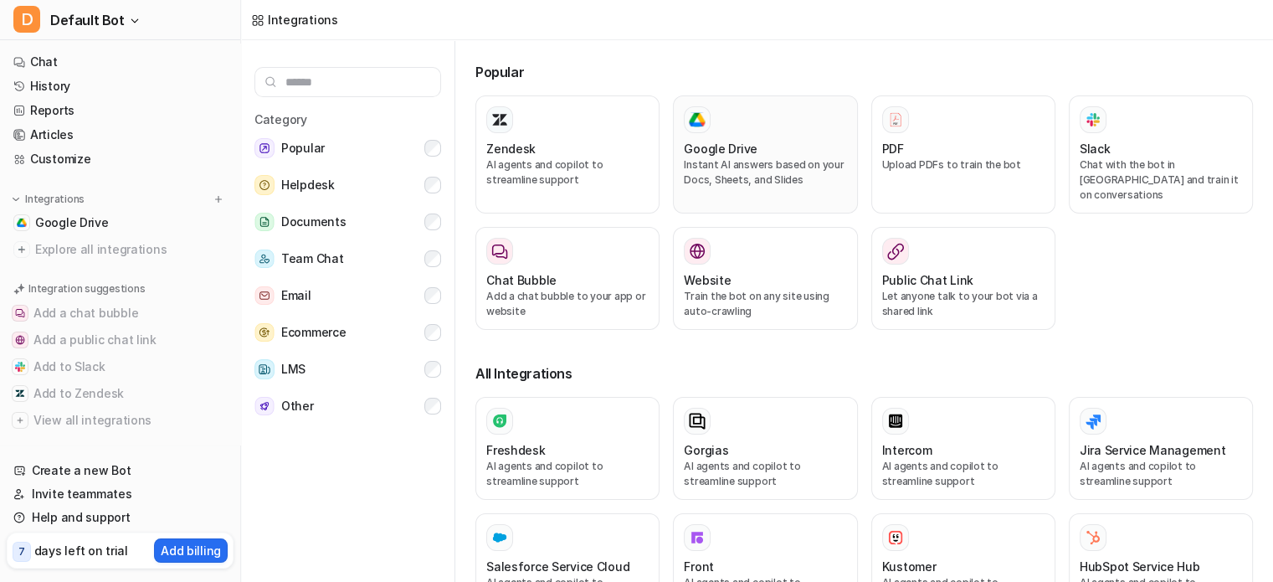
click at [741, 143] on h3 "Google Drive" at bounding box center [721, 149] width 74 height 18
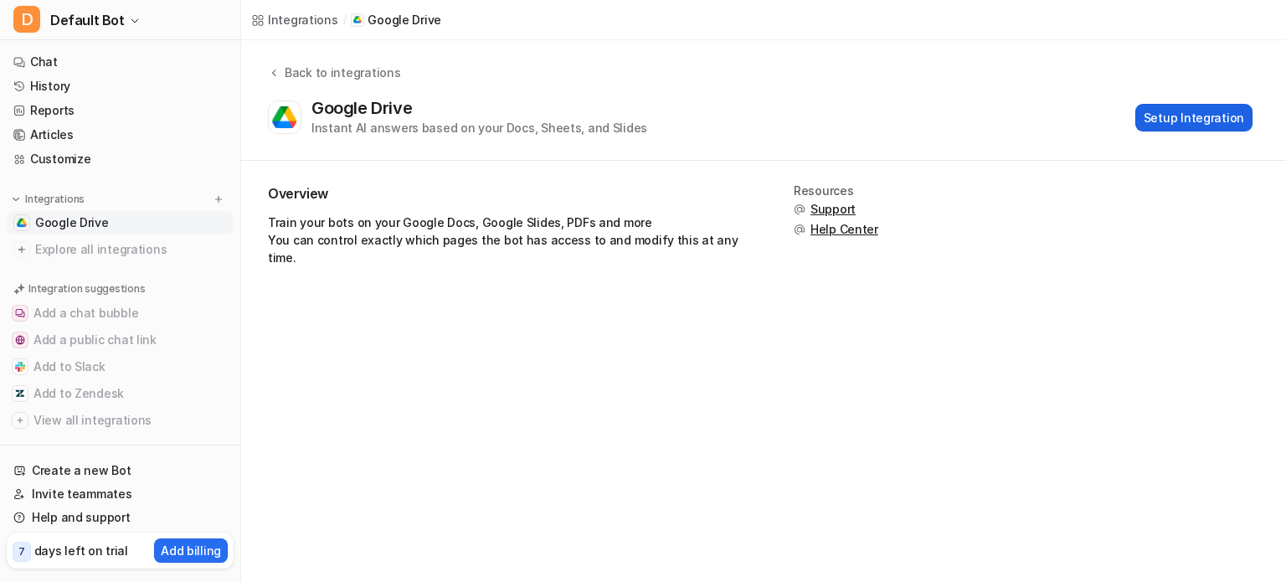
click at [1152, 120] on button "Setup Integration" at bounding box center [1193, 118] width 117 height 28
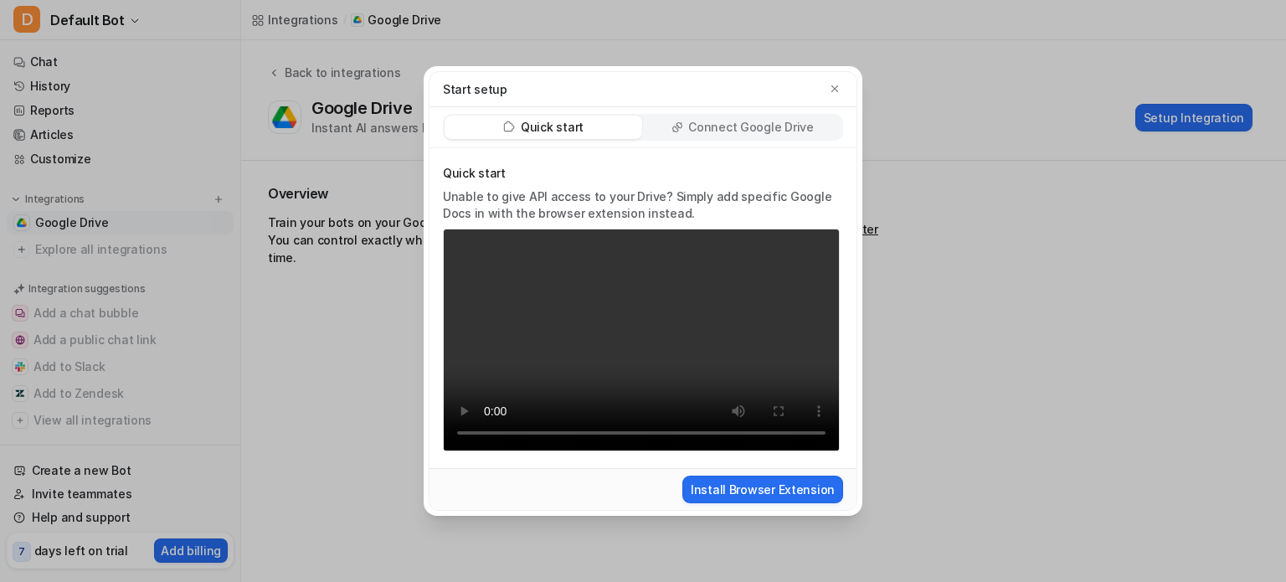
click at [790, 130] on p "Connect Google Drive" at bounding box center [750, 127] width 125 height 17
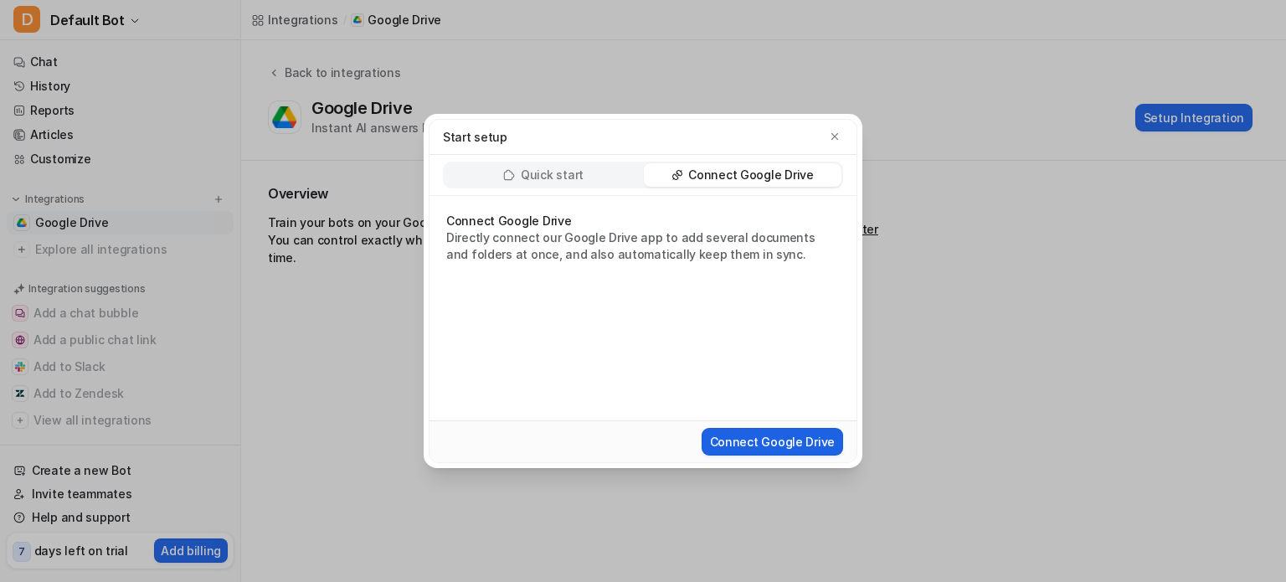
click at [812, 443] on button "Connect Google Drive" at bounding box center [772, 442] width 141 height 28
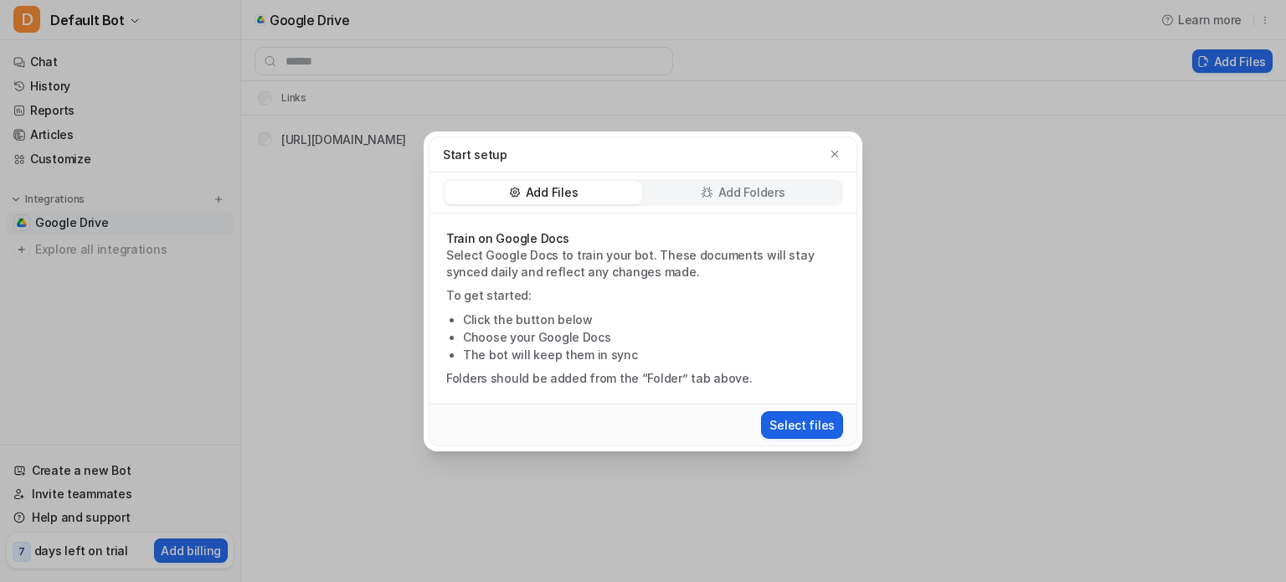
click at [800, 418] on button "Select files" at bounding box center [802, 425] width 82 height 28
click at [735, 193] on p "Add Folders" at bounding box center [751, 192] width 67 height 17
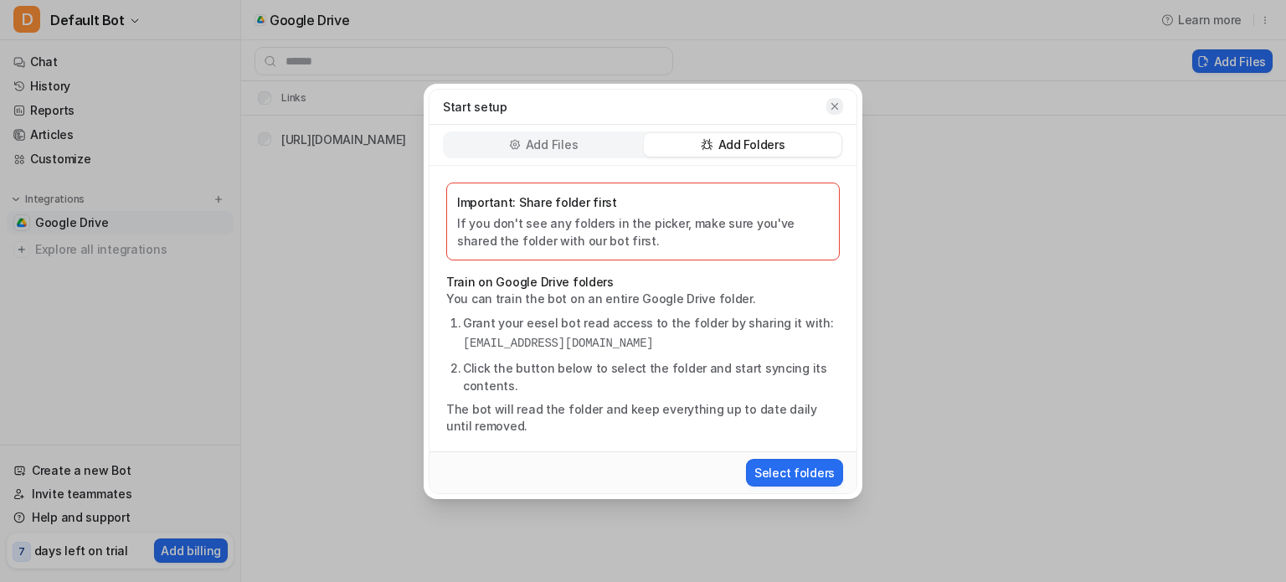
click at [836, 98] on button "button" at bounding box center [834, 106] width 17 height 17
